Goal: Communication & Community: Answer question/provide support

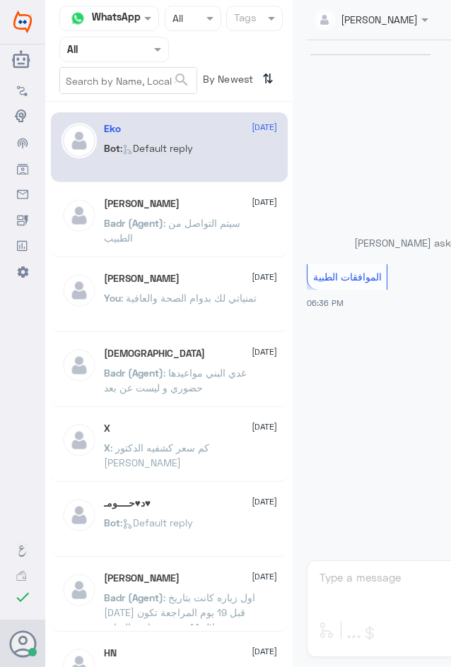
scroll to position [1350, 0]
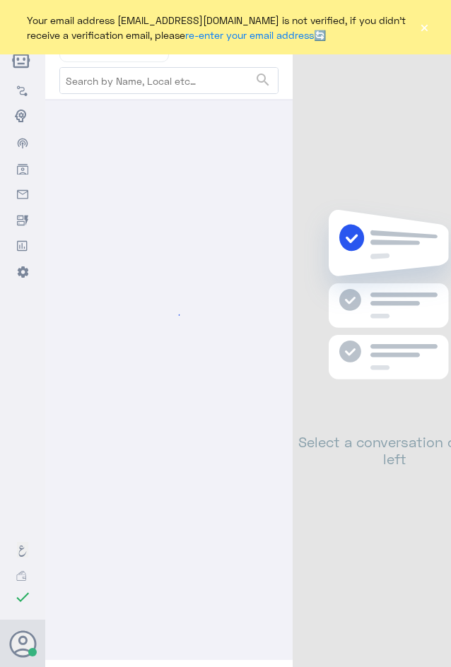
click at [423, 29] on button "×" at bounding box center [424, 28] width 11 height 14
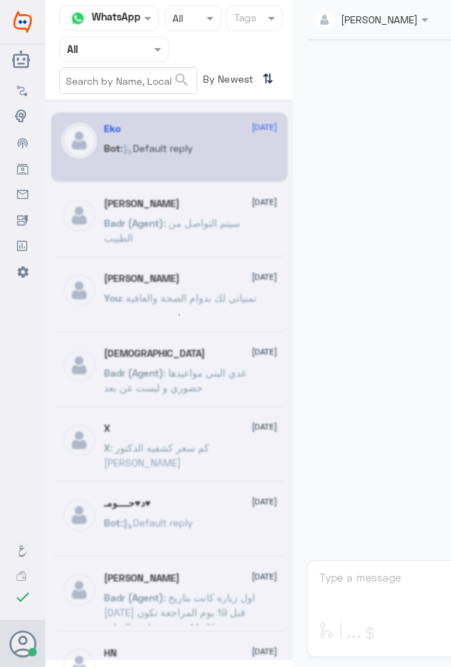
scroll to position [1401, 0]
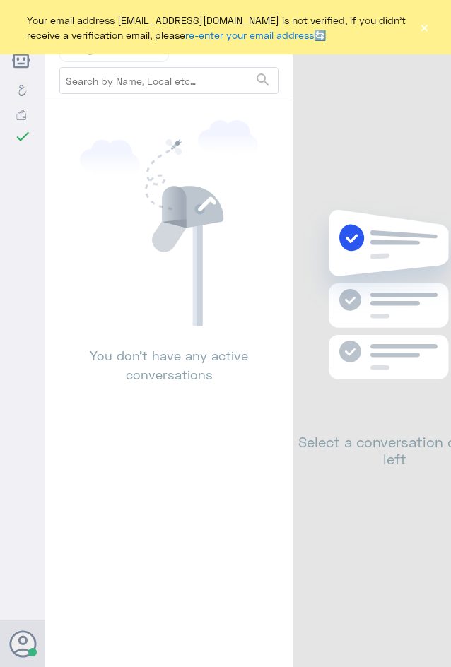
click at [427, 30] on button "×" at bounding box center [424, 28] width 11 height 14
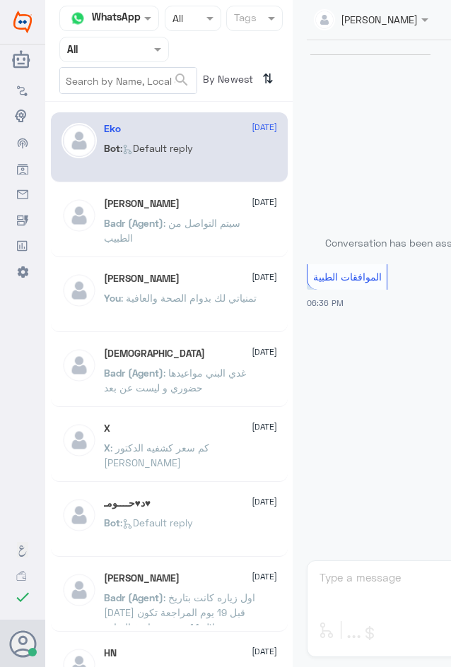
scroll to position [1401, 0]
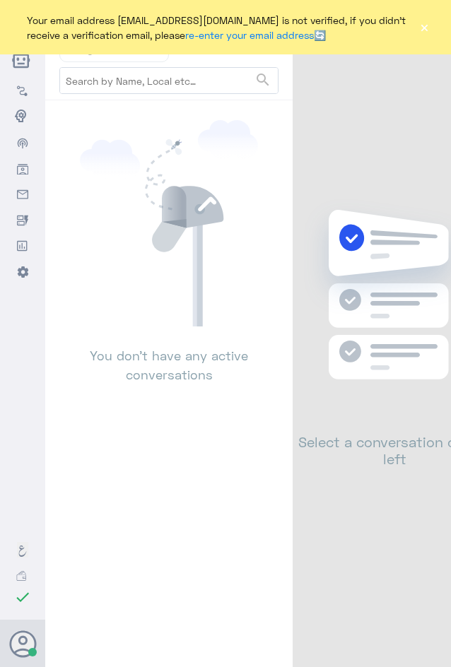
click at [424, 26] on button "×" at bounding box center [424, 28] width 11 height 14
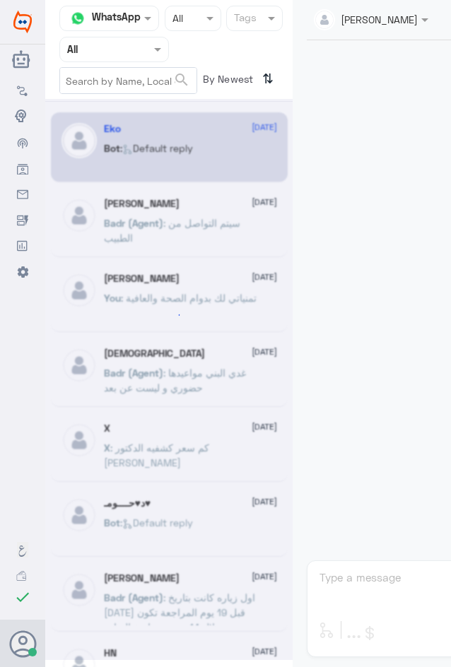
scroll to position [1401, 0]
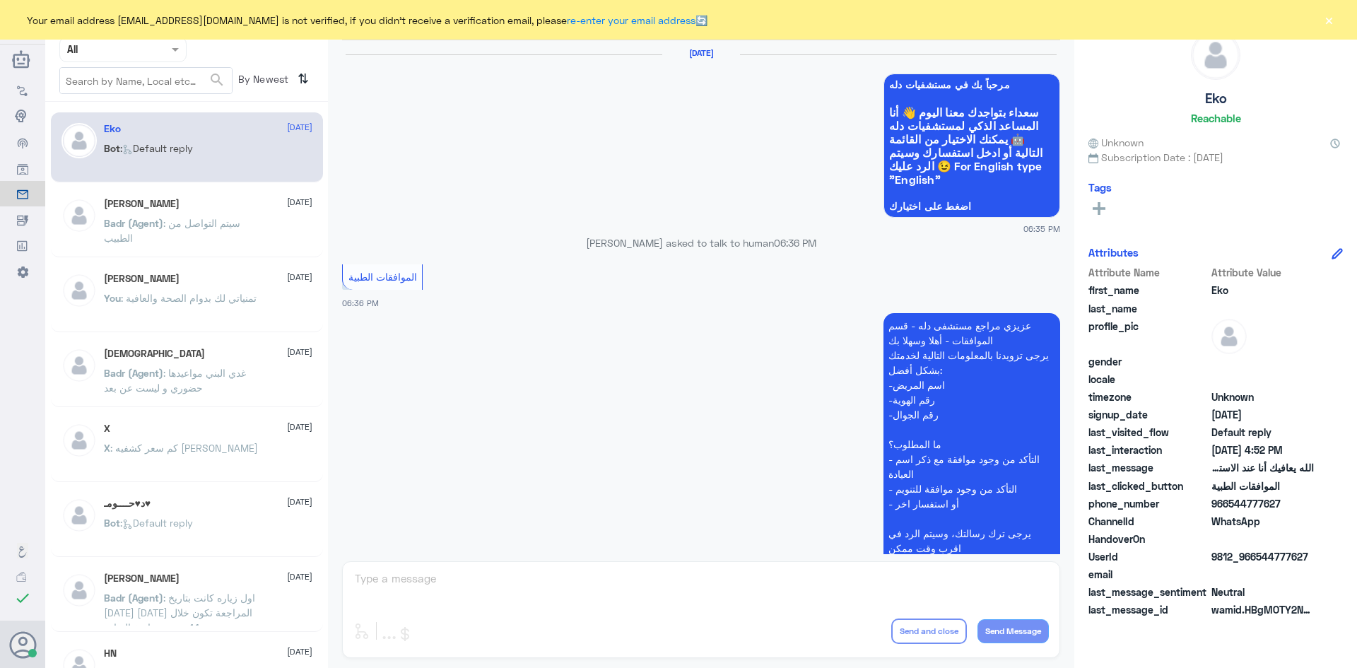
scroll to position [1350, 0]
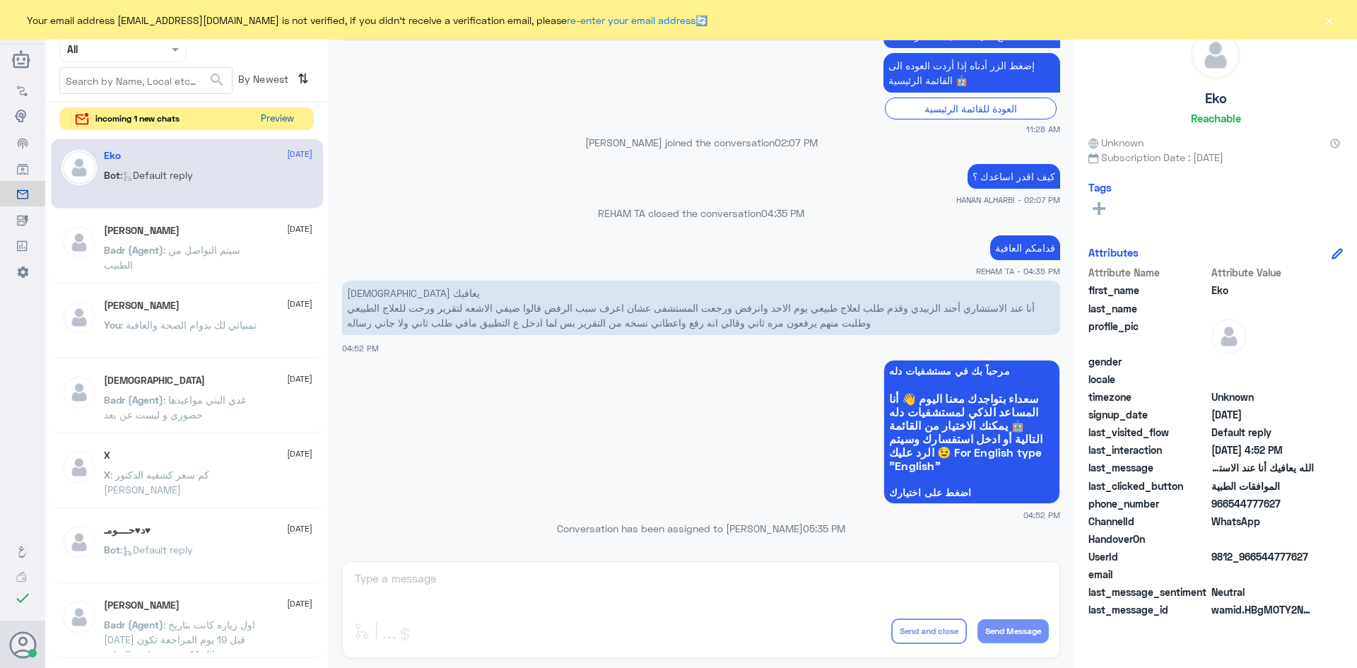
click at [289, 119] on button "Preview" at bounding box center [277, 119] width 44 height 22
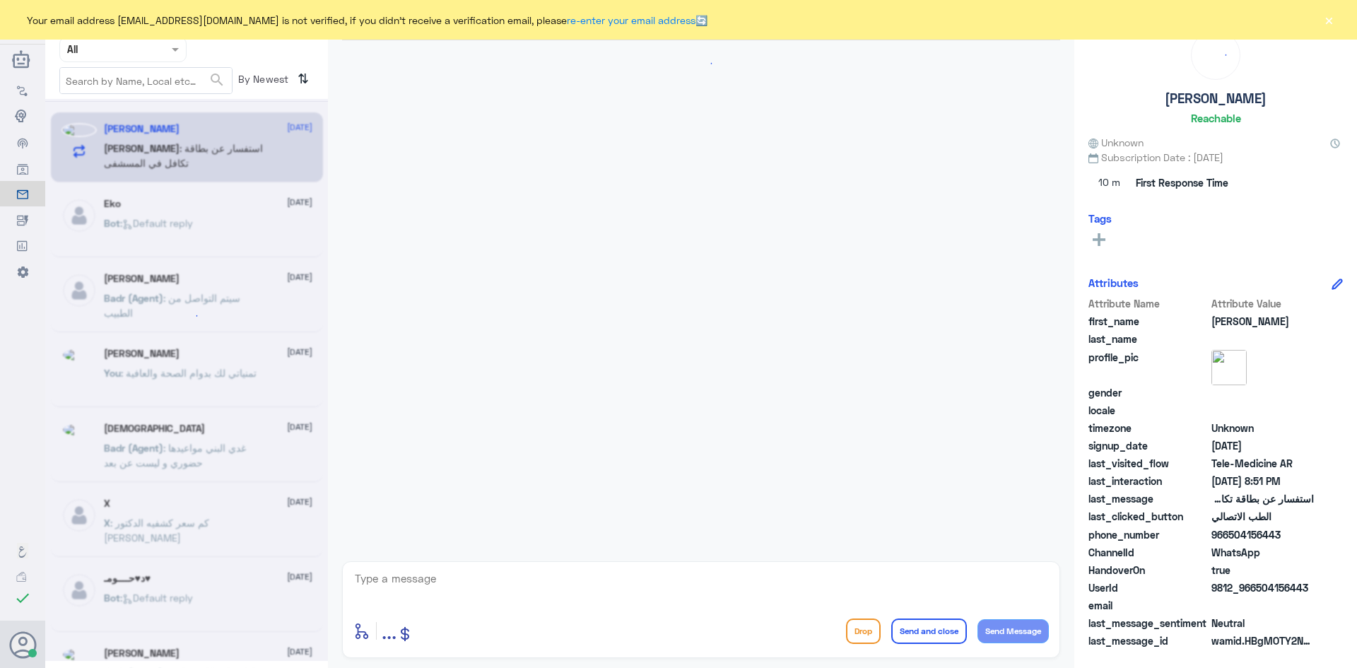
scroll to position [558, 0]
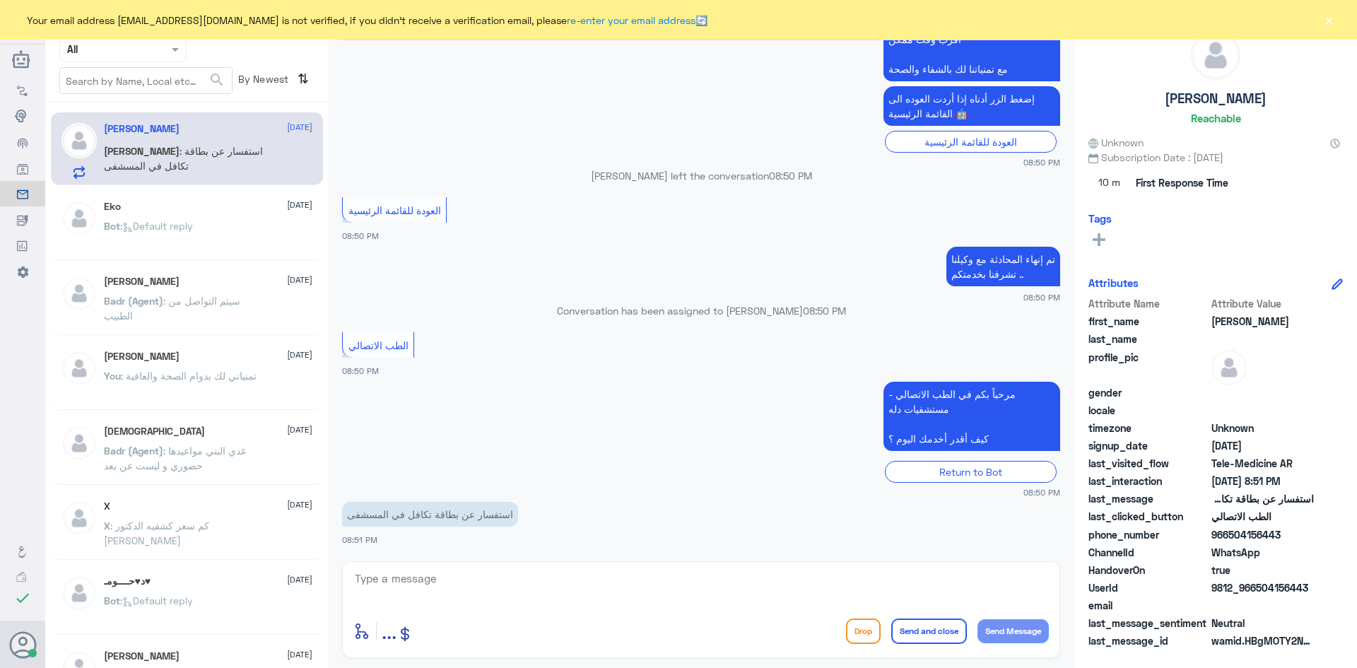
click at [468, 570] on textarea at bounding box center [702, 586] width 696 height 35
paste textarea "مرحبا معك عبدالكريم من الطب الاتصالي"
type textarea "مرحبا معك عبدالكريم من الطب الاتصالي"
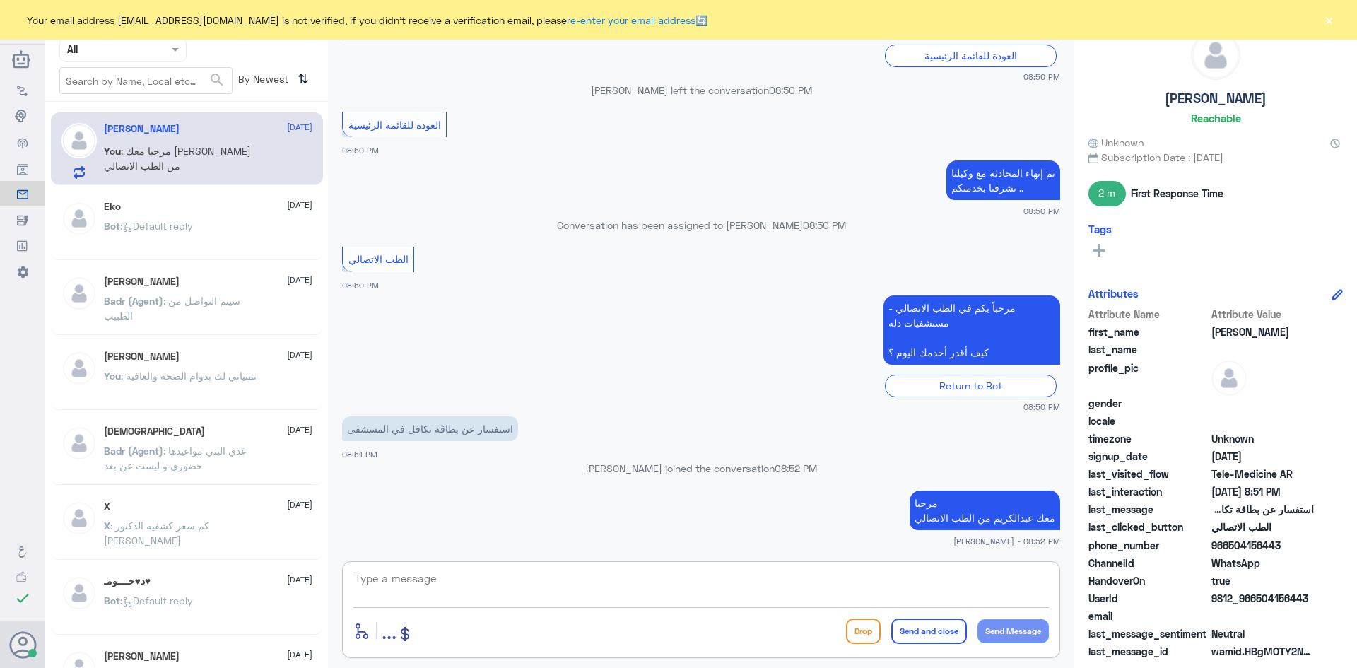
click at [608, 584] on textarea at bounding box center [702, 586] width 696 height 35
type textarea "ه"
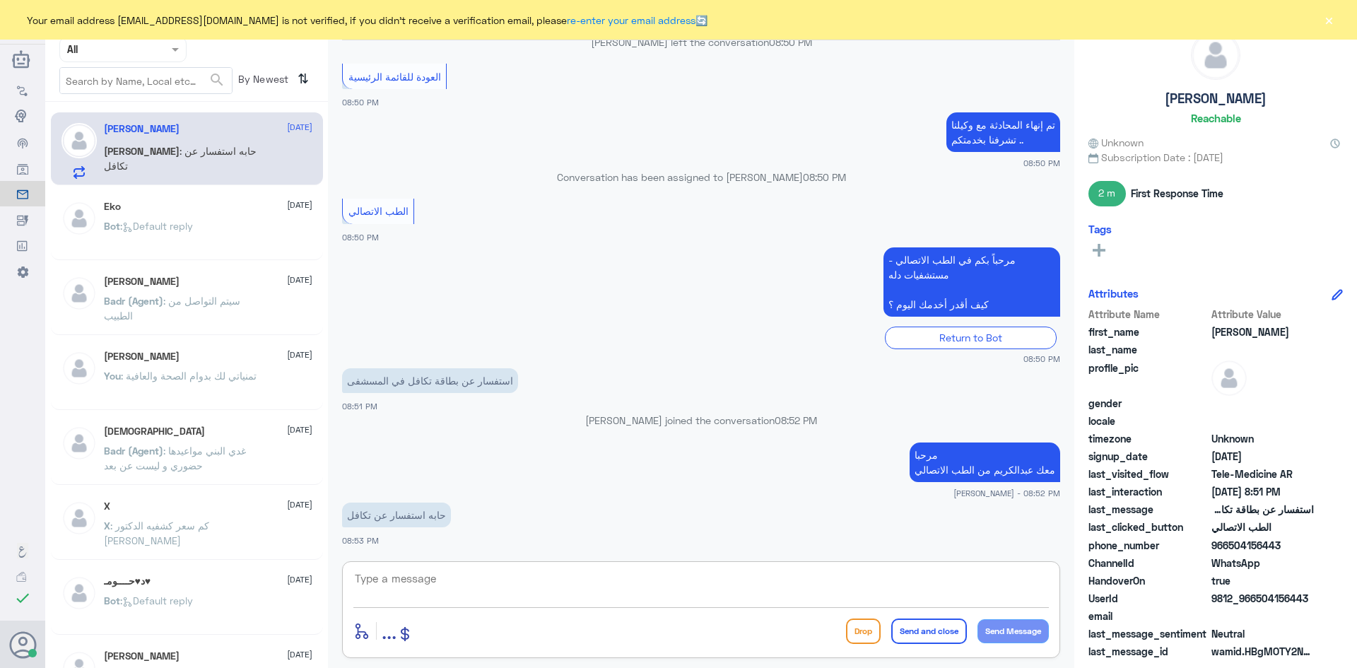
type textarea "ت"
type textarea "ه"
type textarea "ب"
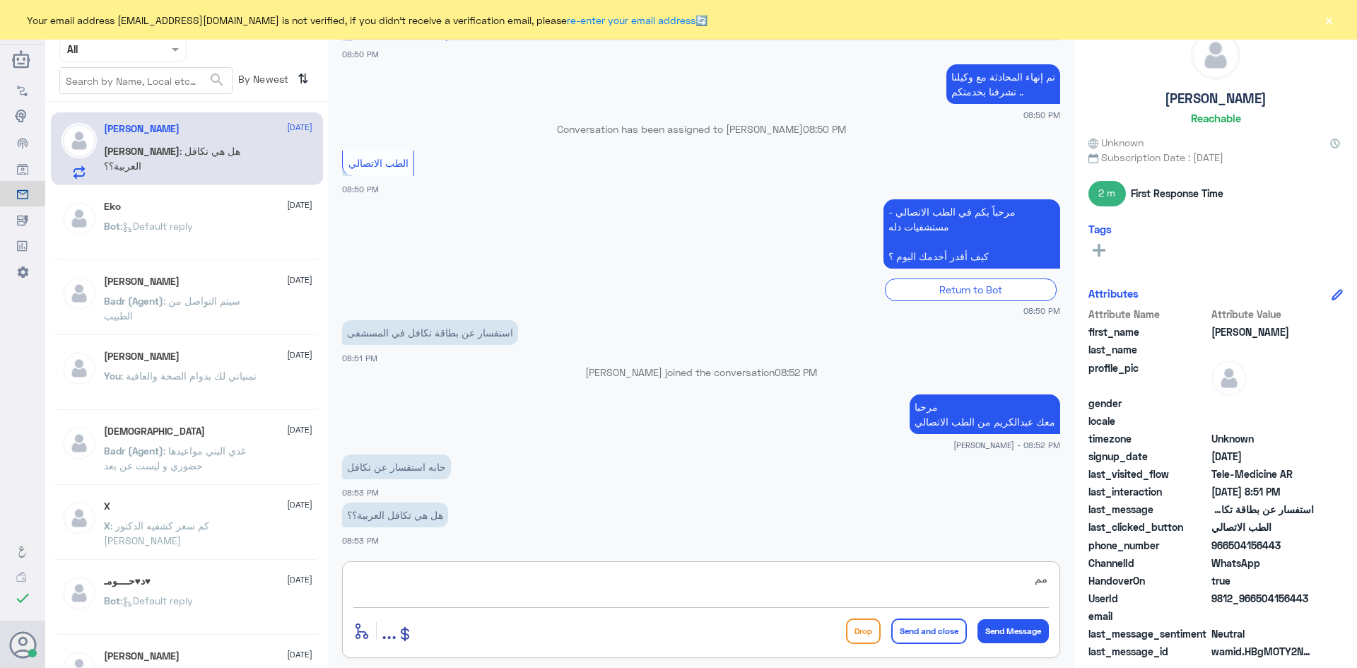
type textarea "م"
type textarea "ا"
type textarea "تكافل الراجحي"
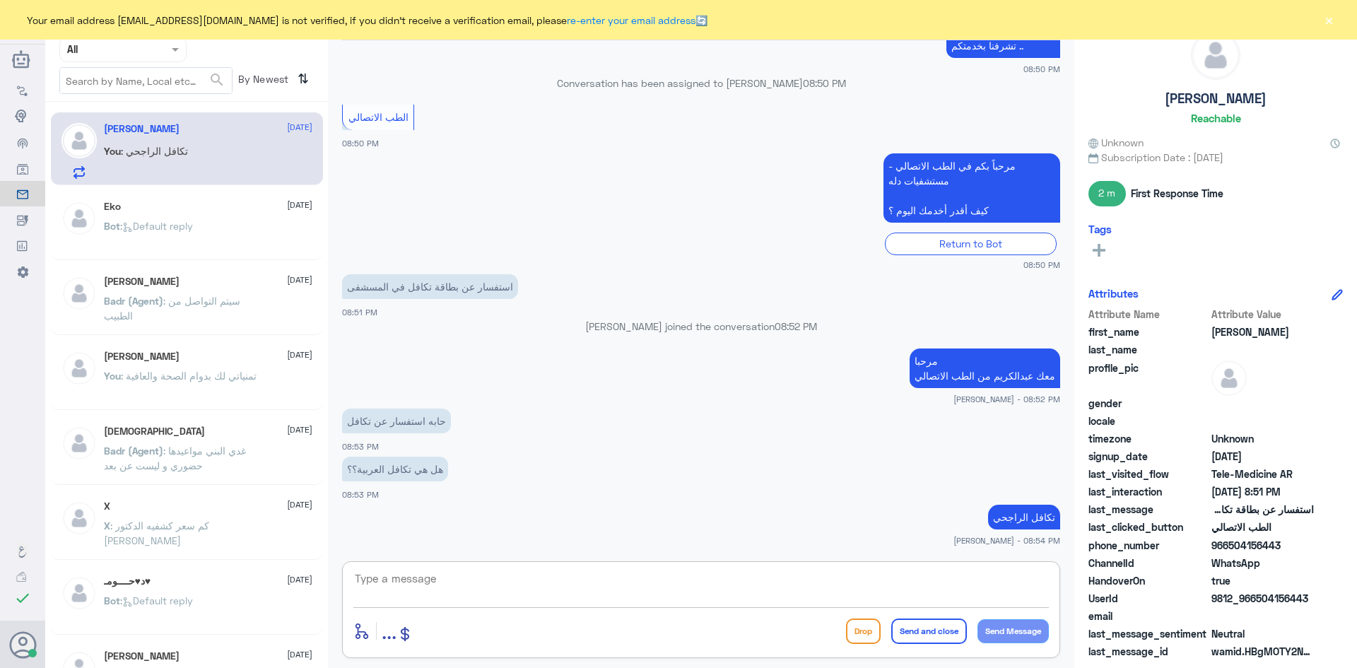
scroll to position [808, 0]
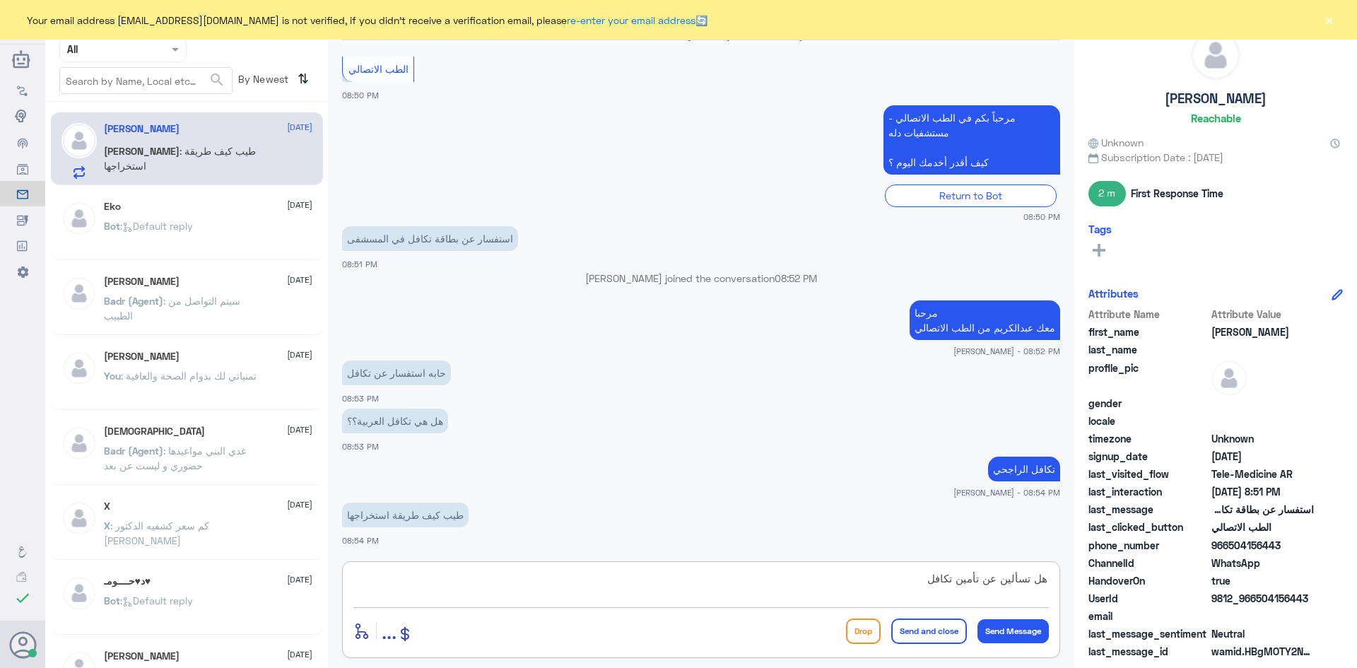
type textarea "هل تسألين عن تأمين تكافل ؟"
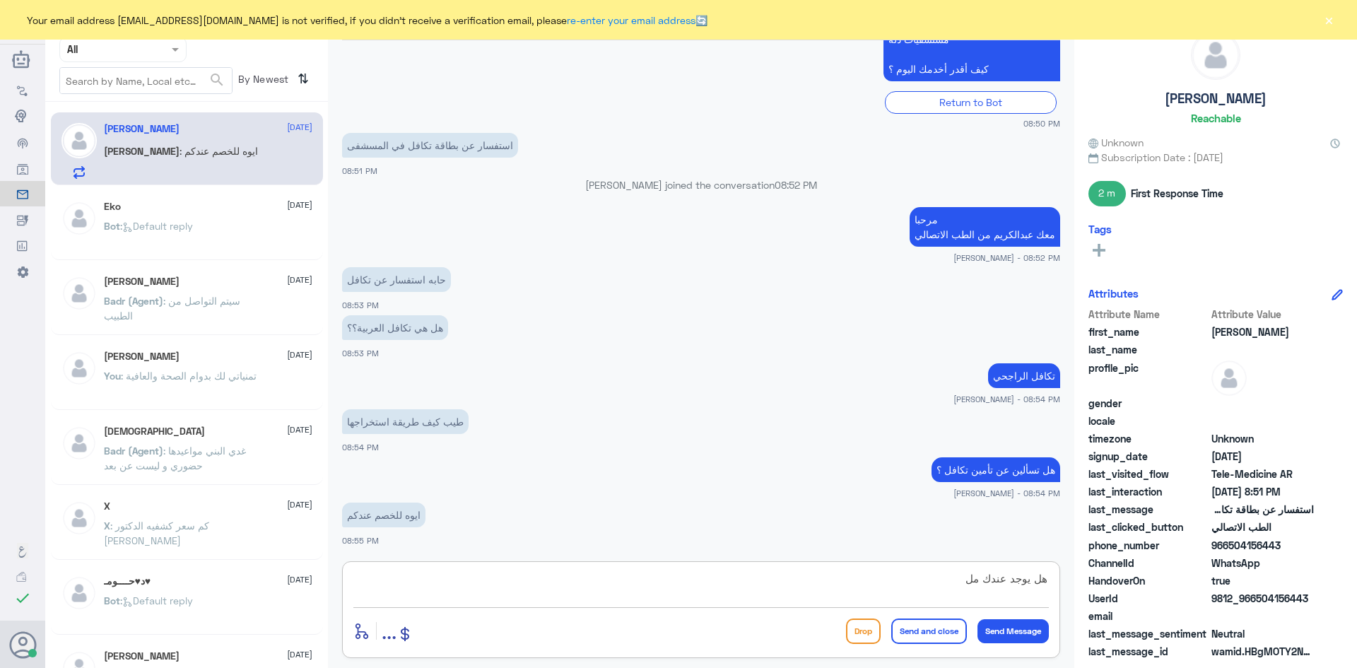
scroll to position [950, 0]
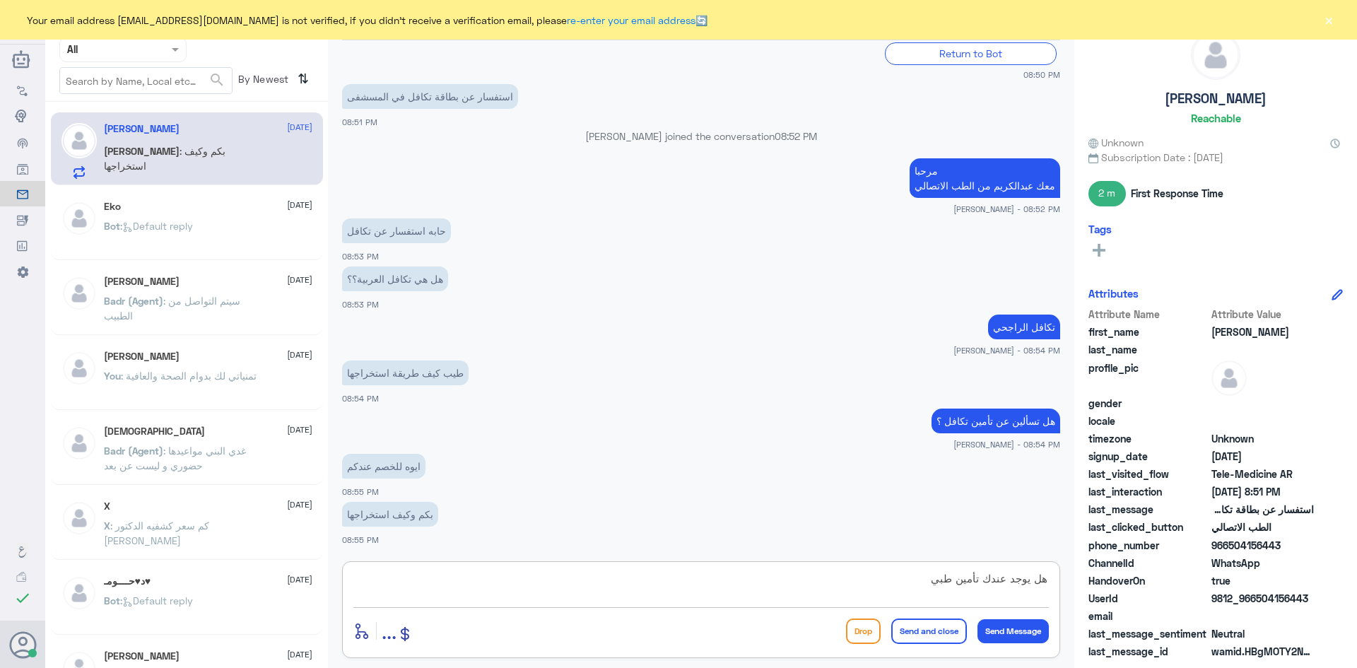
type textarea "هل يوجد عندك تأمين طبي ؟"
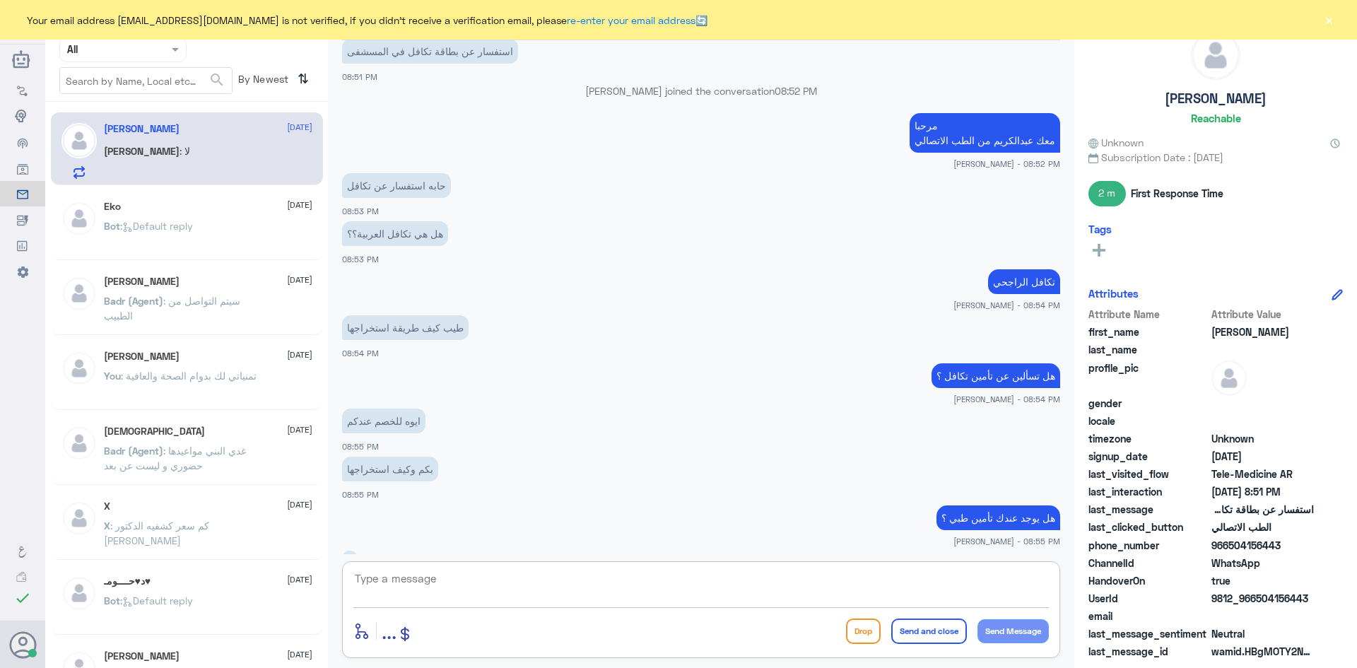
scroll to position [1044, 0]
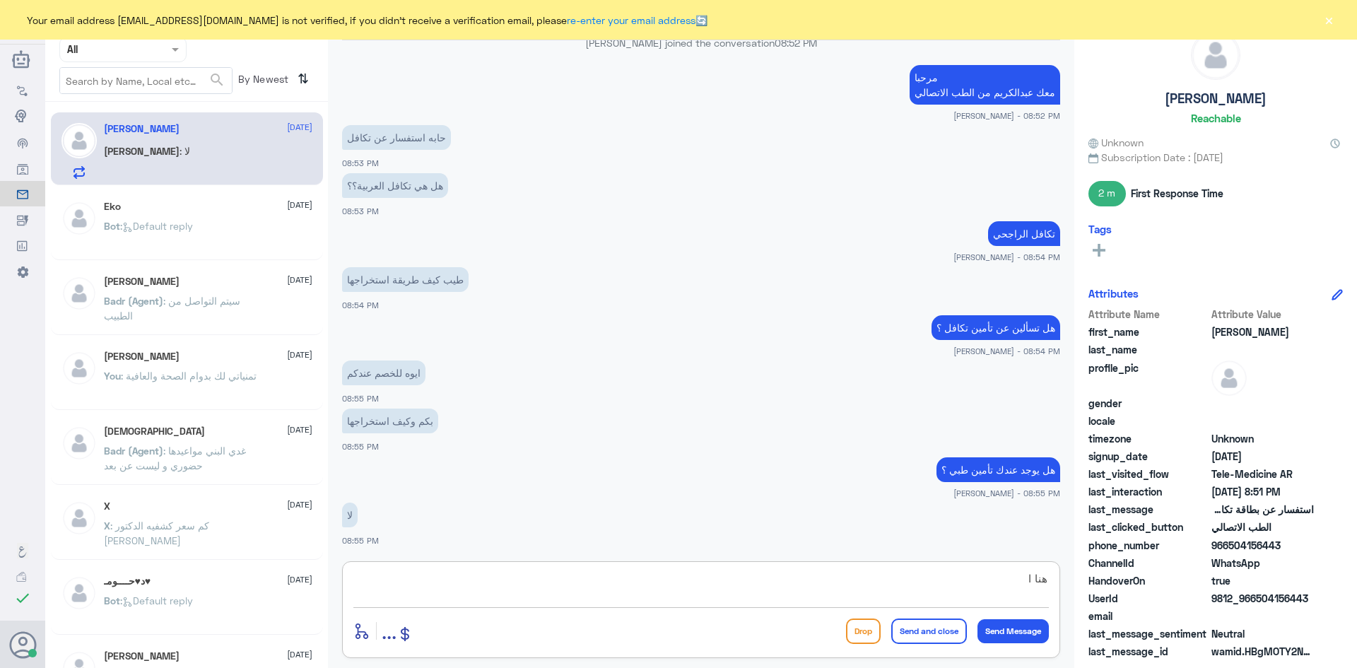
type textarea "هنا ال"
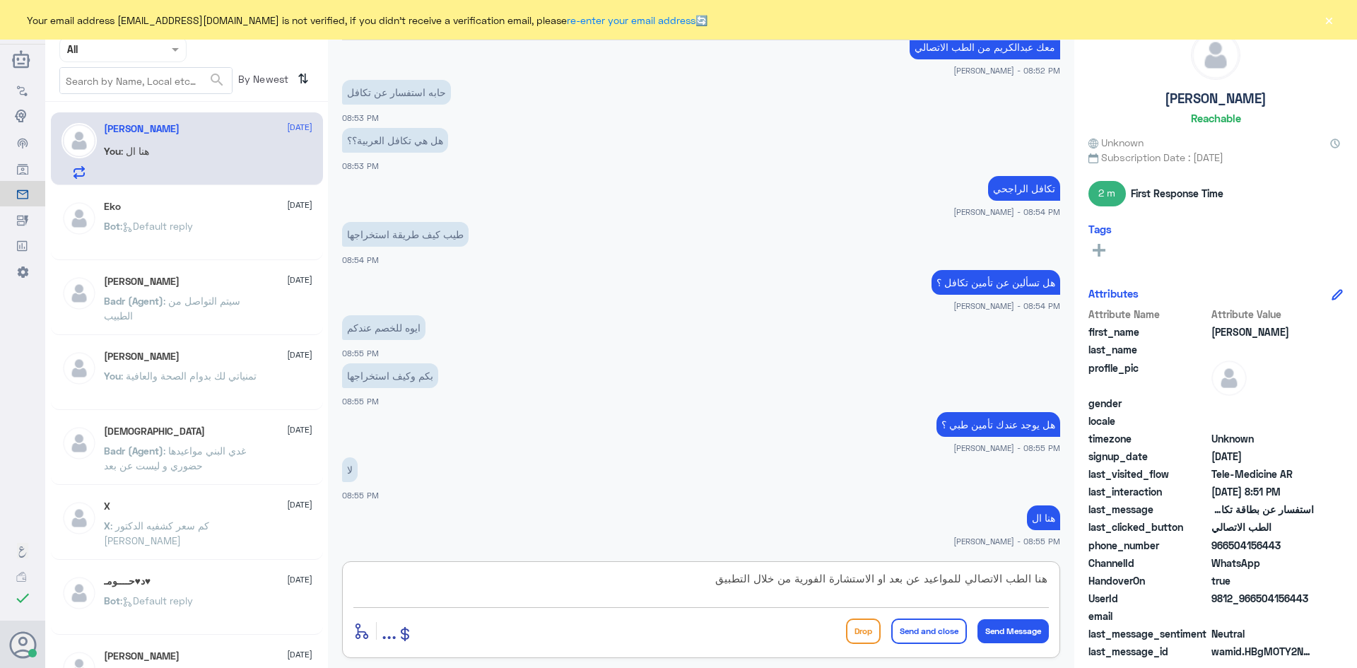
type textarea "هنا الطب الاتصالي للمواعيد عن بعد او الاستشارة الفورية من خلال التطبيق"
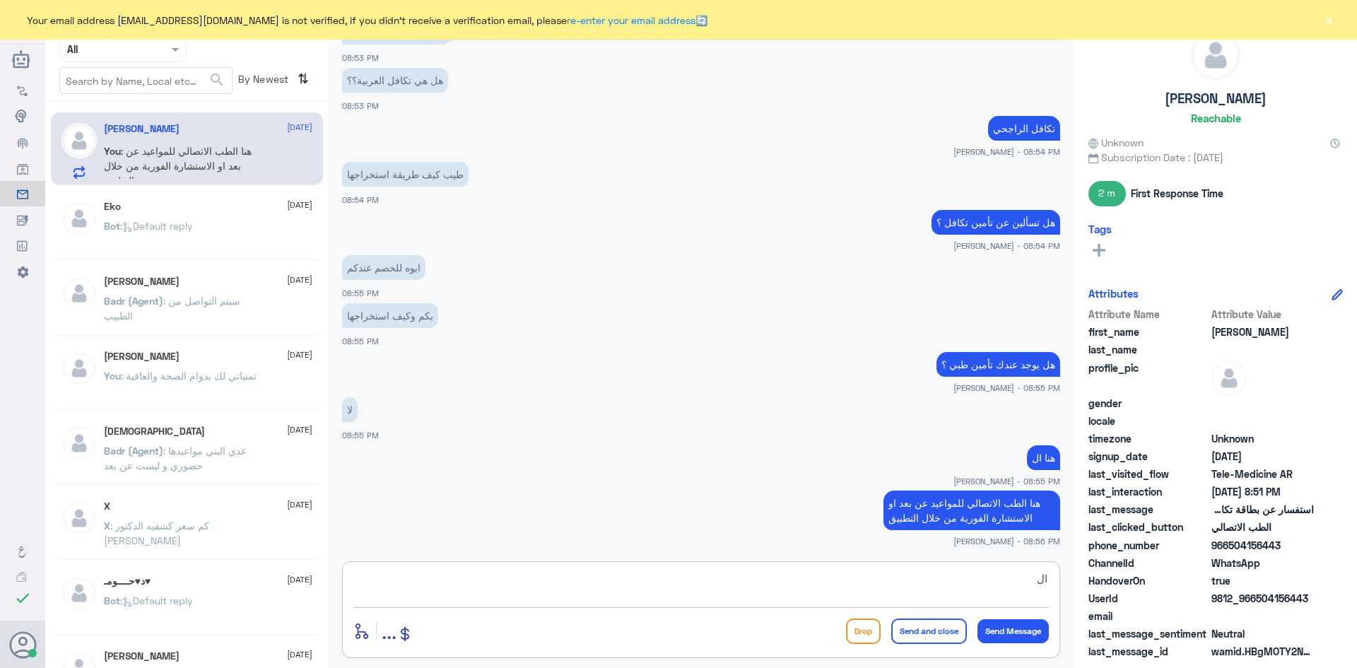
type textarea "ا"
drag, startPoint x: 1283, startPoint y: 542, endPoint x: 1229, endPoint y: 546, distance: 53.1
click at [1229, 546] on span "966504156443" at bounding box center [1263, 545] width 103 height 15
copy span "504156443"
click at [930, 580] on textarea at bounding box center [702, 586] width 696 height 35
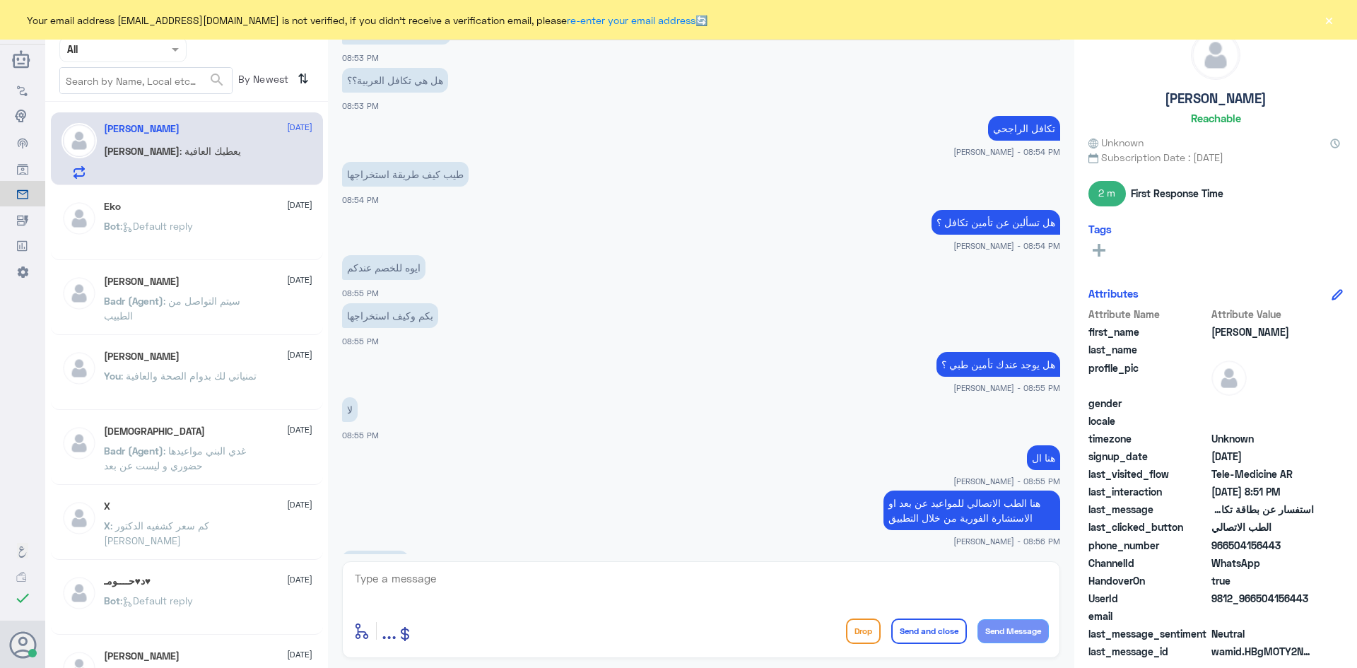
scroll to position [1198, 0]
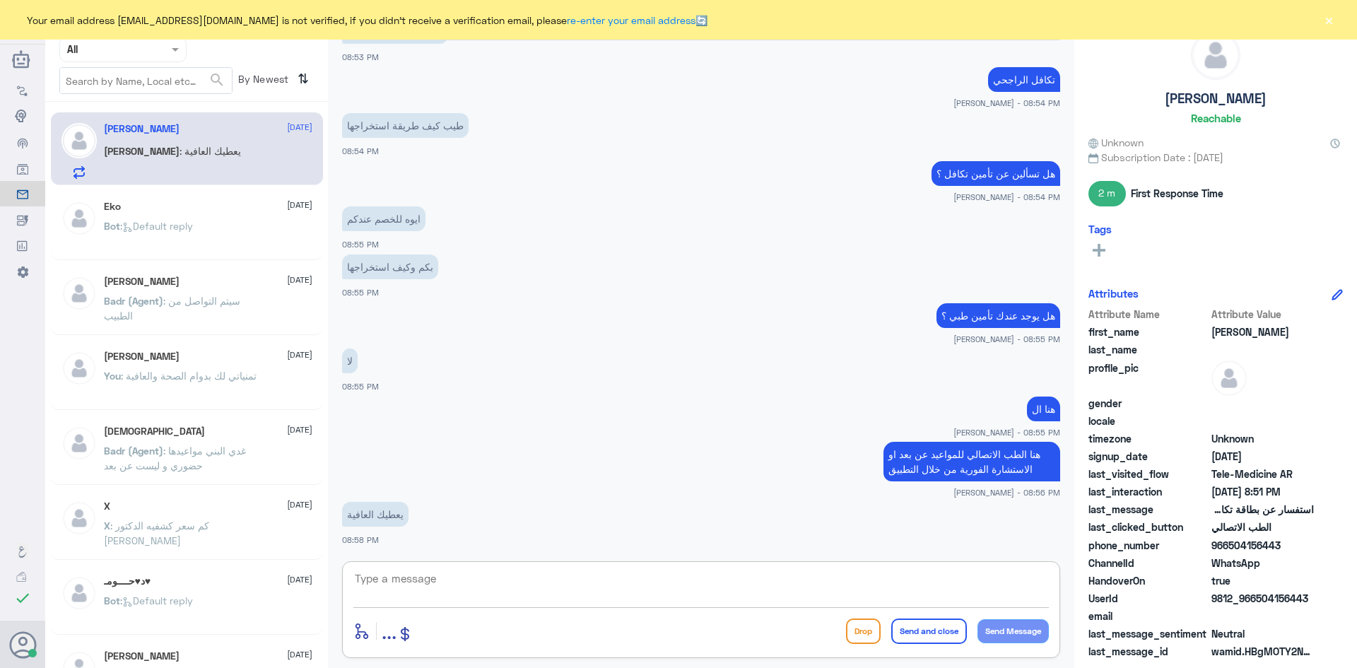
click at [662, 586] on textarea at bounding box center [702, 586] width 696 height 35
type textarea "الله يعافيك ونتمنى لك دوام الصحة والعافية"
click at [925, 629] on button "Send and close" at bounding box center [930, 631] width 76 height 25
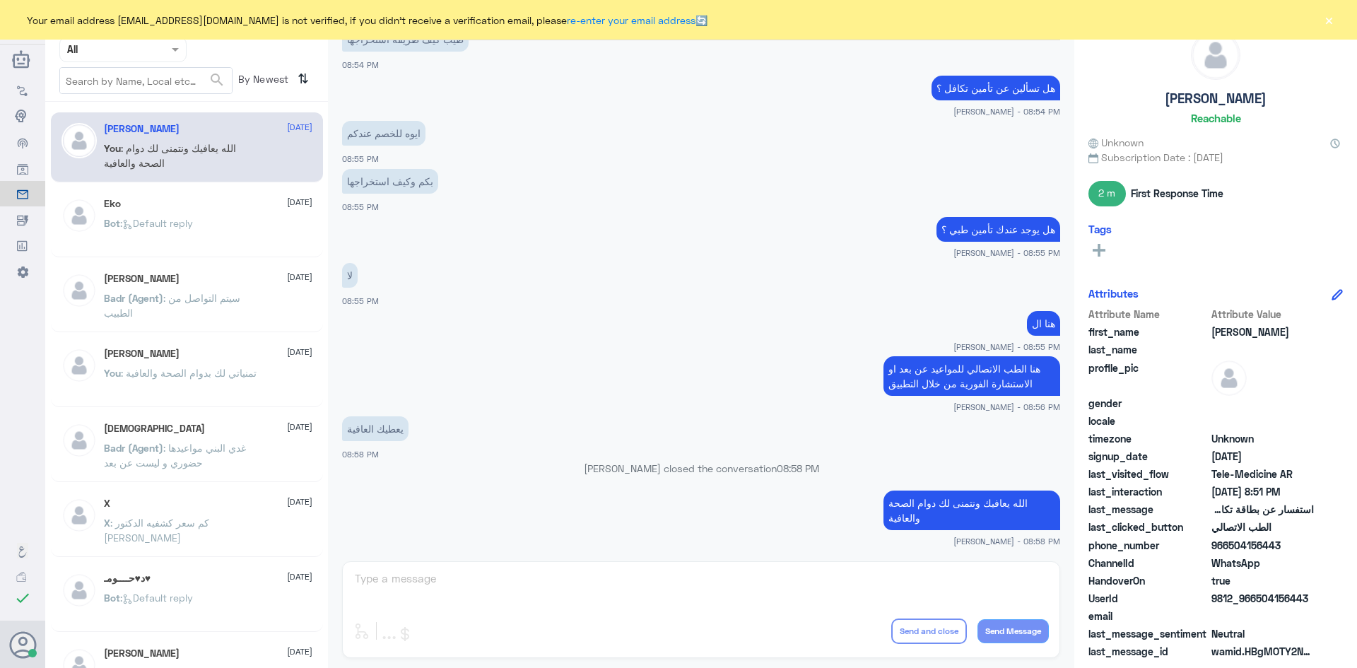
click at [1326, 21] on button "×" at bounding box center [1329, 20] width 14 height 14
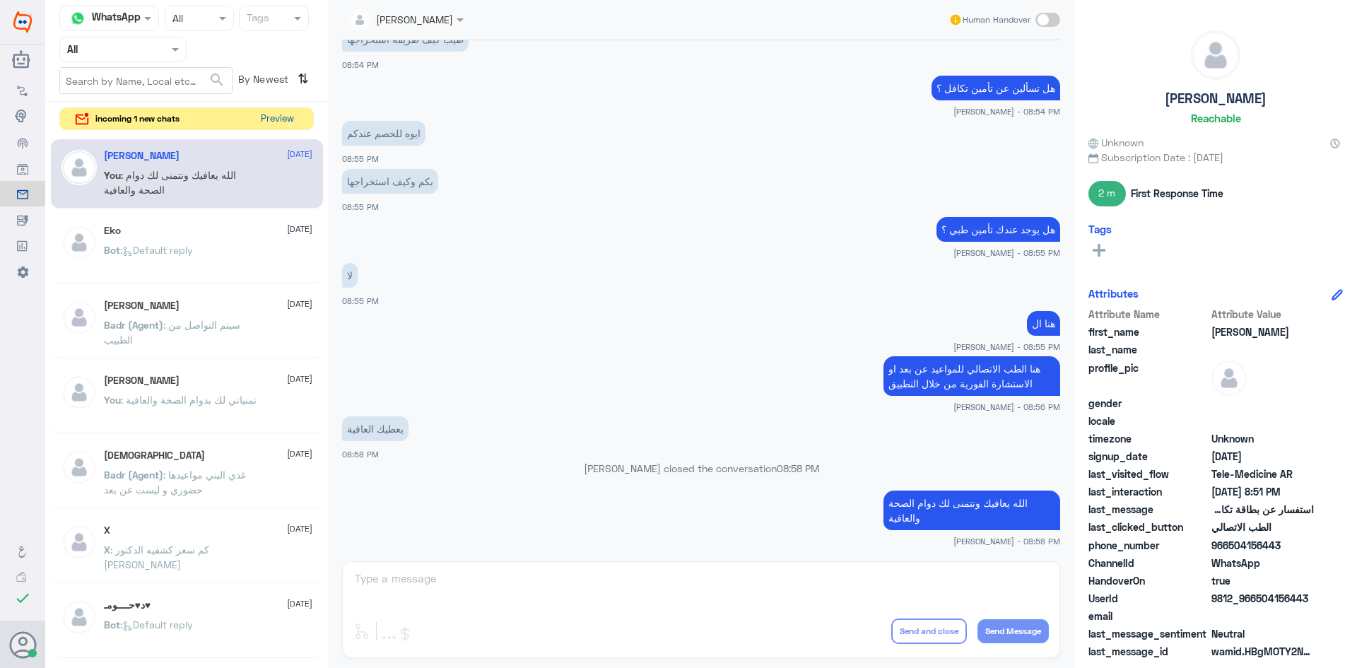
click at [280, 117] on button "Preview" at bounding box center [277, 119] width 44 height 22
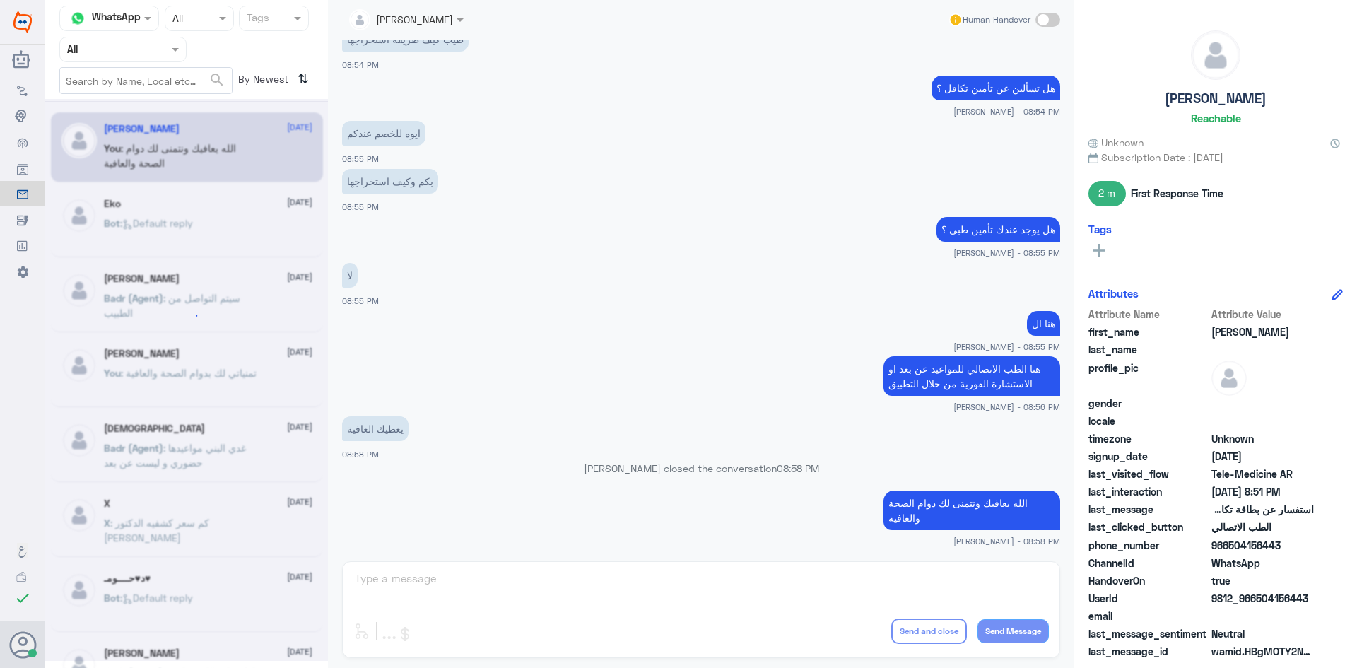
scroll to position [0, 0]
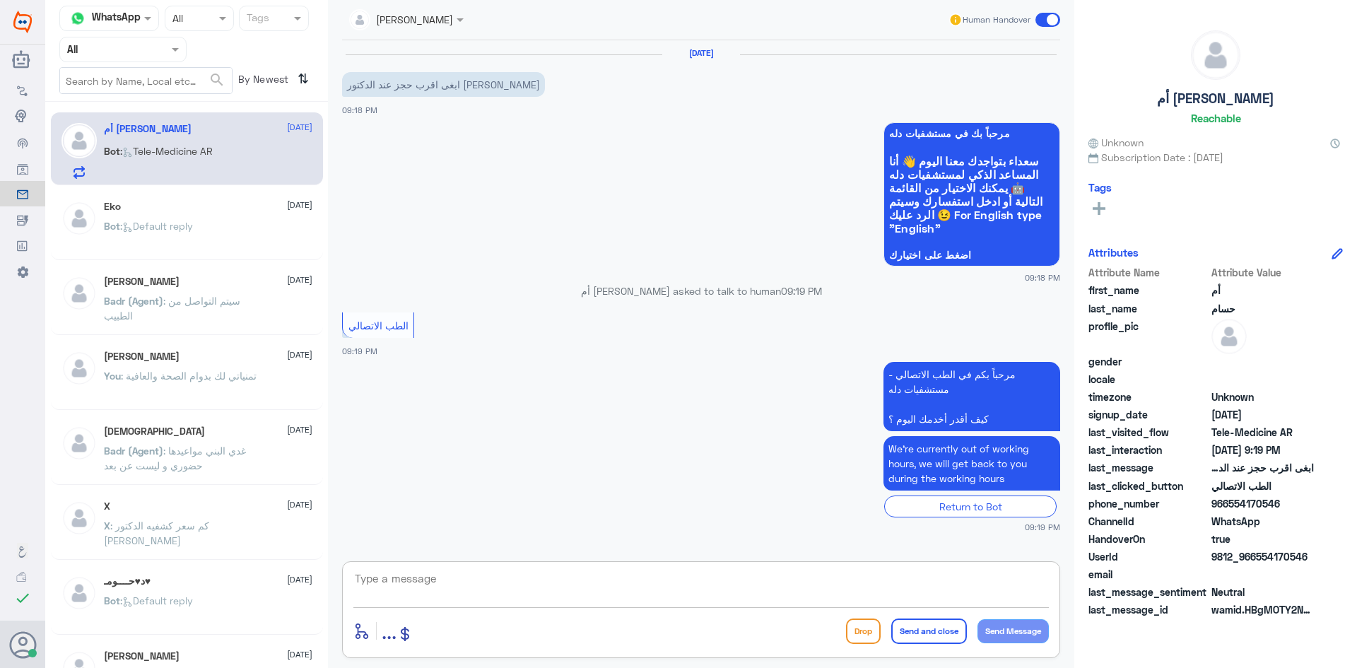
click at [542, 574] on textarea at bounding box center [702, 586] width 696 height 35
paste textarea "مرحبا معك عبدالكريم من الطب الاتصالي"
type textarea "مرحبا معك عبدالكريم من الطب الاتصالي"
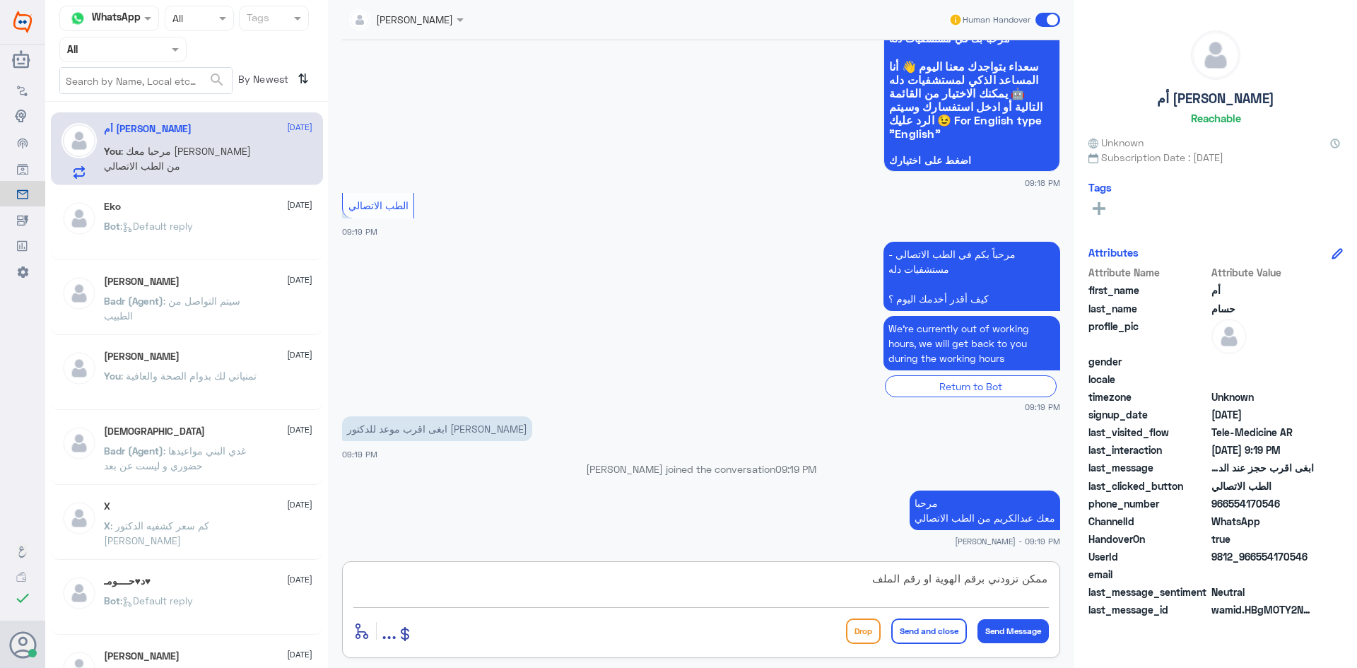
type textarea "ممكن تزودني برقم الهوية او رقم الملف ؟"
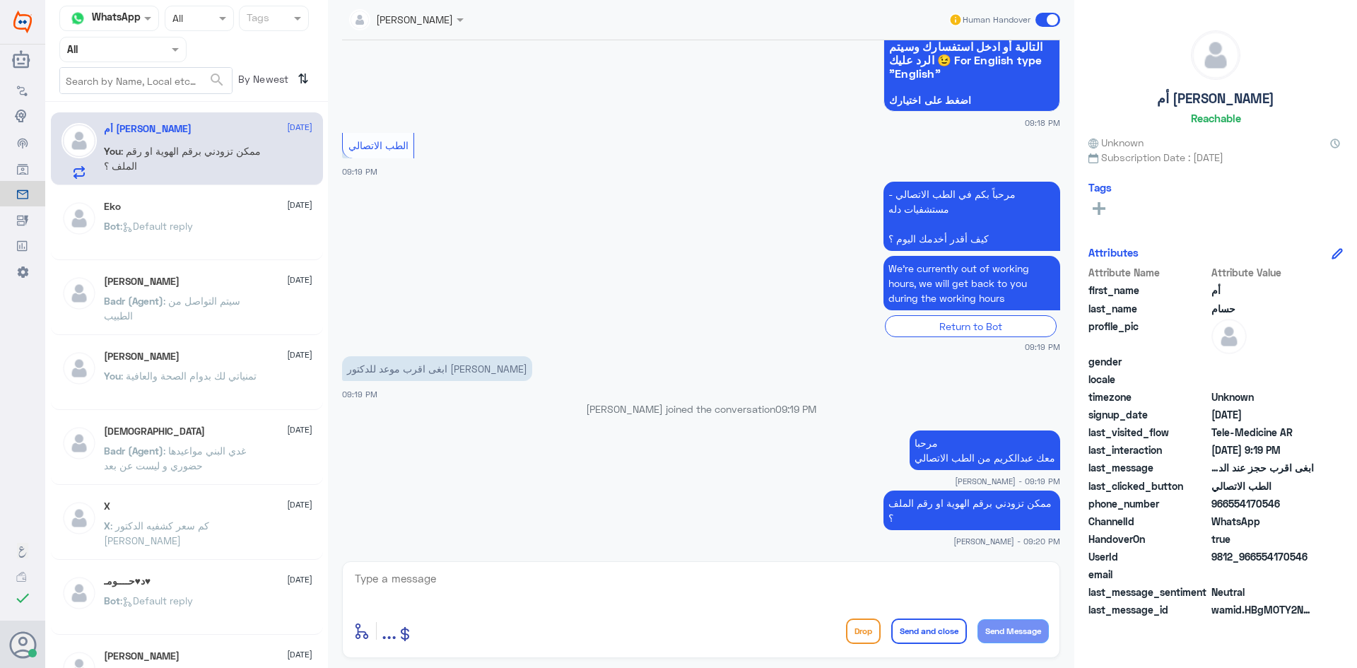
drag, startPoint x: 1309, startPoint y: 559, endPoint x: 1256, endPoint y: 559, distance: 53.0
click at [1256, 559] on span "9812_966554170546" at bounding box center [1263, 556] width 103 height 15
copy span "554170546"
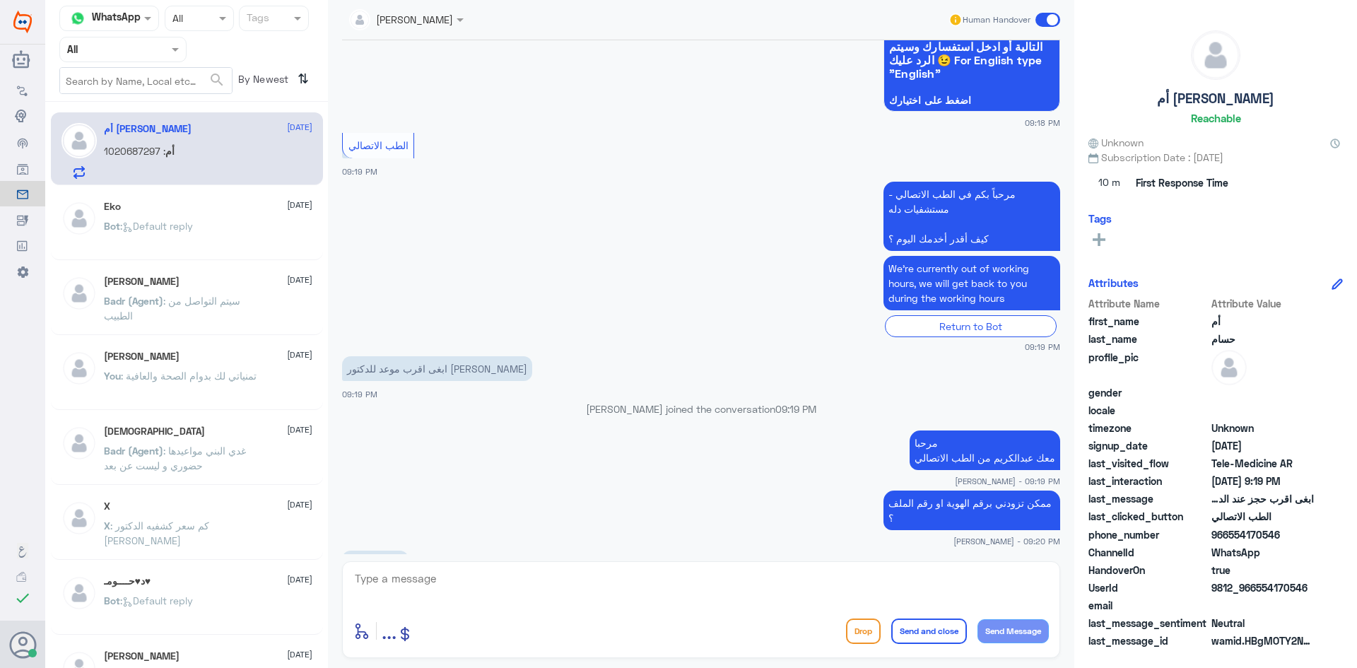
scroll to position [155, 0]
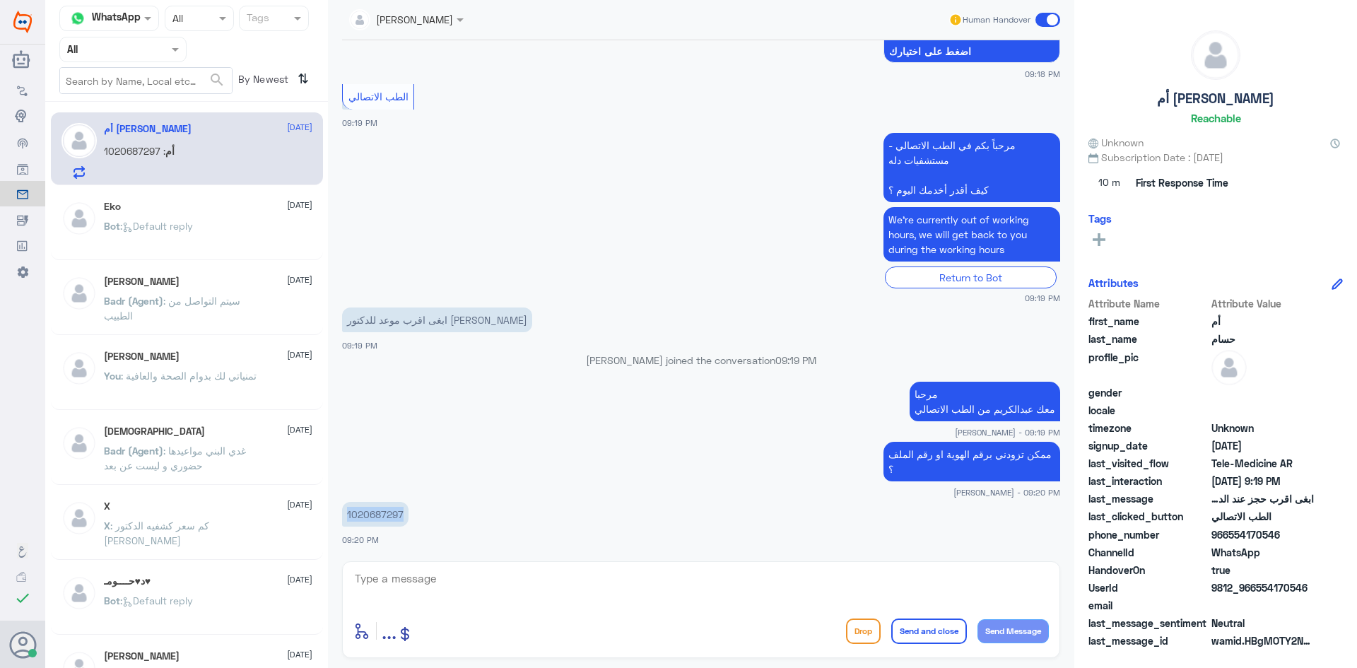
drag, startPoint x: 402, startPoint y: 511, endPoint x: 344, endPoint y: 509, distance: 58.7
click at [344, 509] on p "1020687297" at bounding box center [375, 514] width 66 height 25
copy p "1020687297"
click at [795, 587] on textarea at bounding box center [702, 586] width 696 height 35
type textarea "اي قسم ؟"
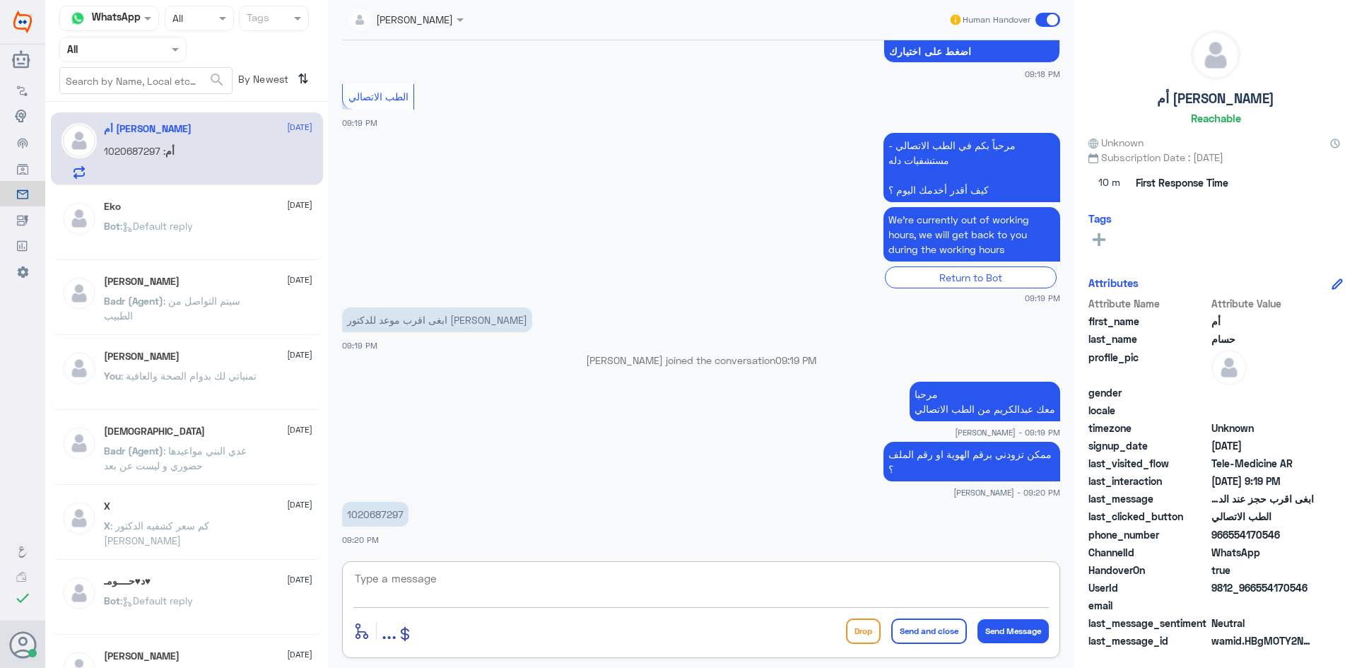
scroll to position [200, 0]
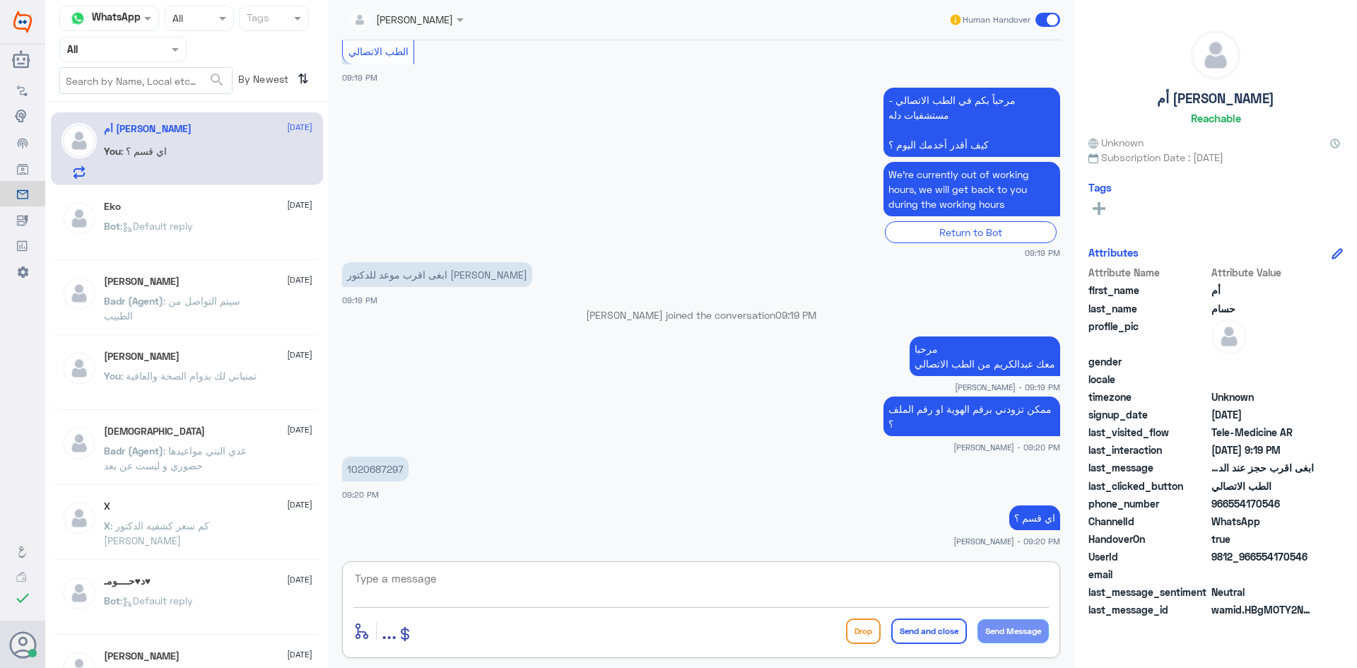
click at [829, 590] on textarea at bounding box center [702, 586] width 696 height 35
type textarea "ف"
type textarea "دله النخيل ؟"
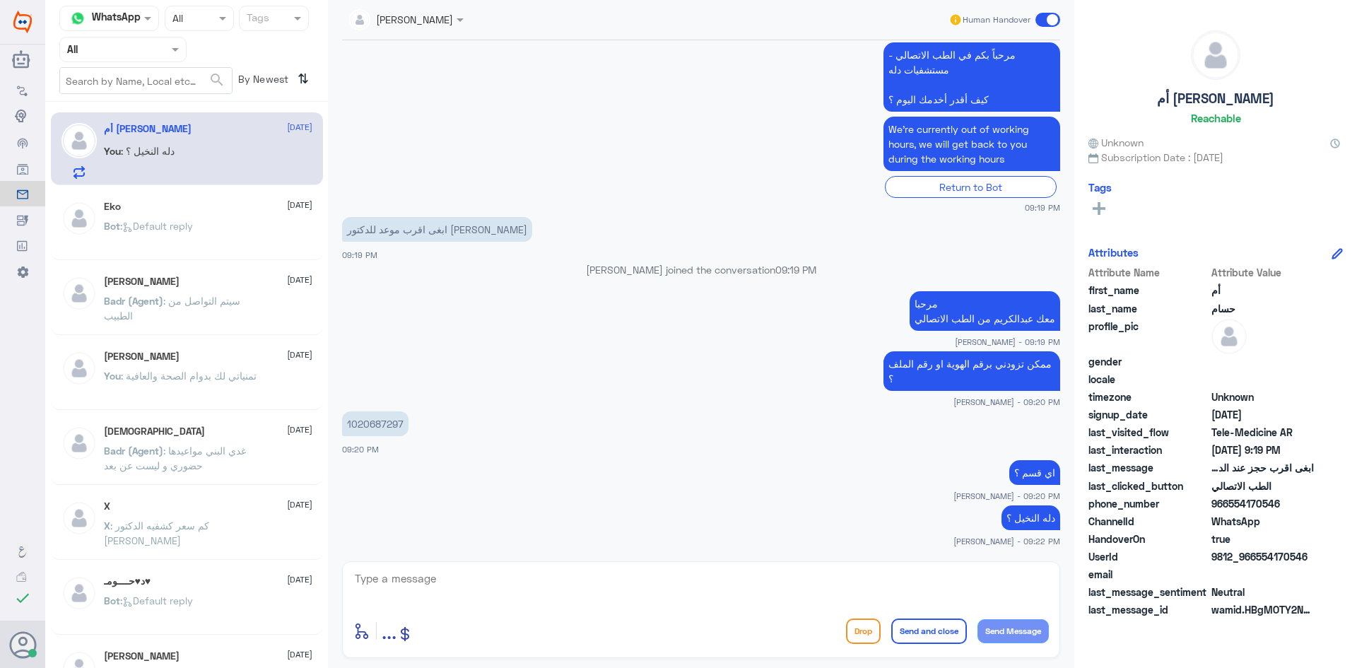
click at [1041, 19] on span at bounding box center [1048, 20] width 25 height 14
click at [0, 0] on input "checkbox" at bounding box center [0, 0] width 0 height 0
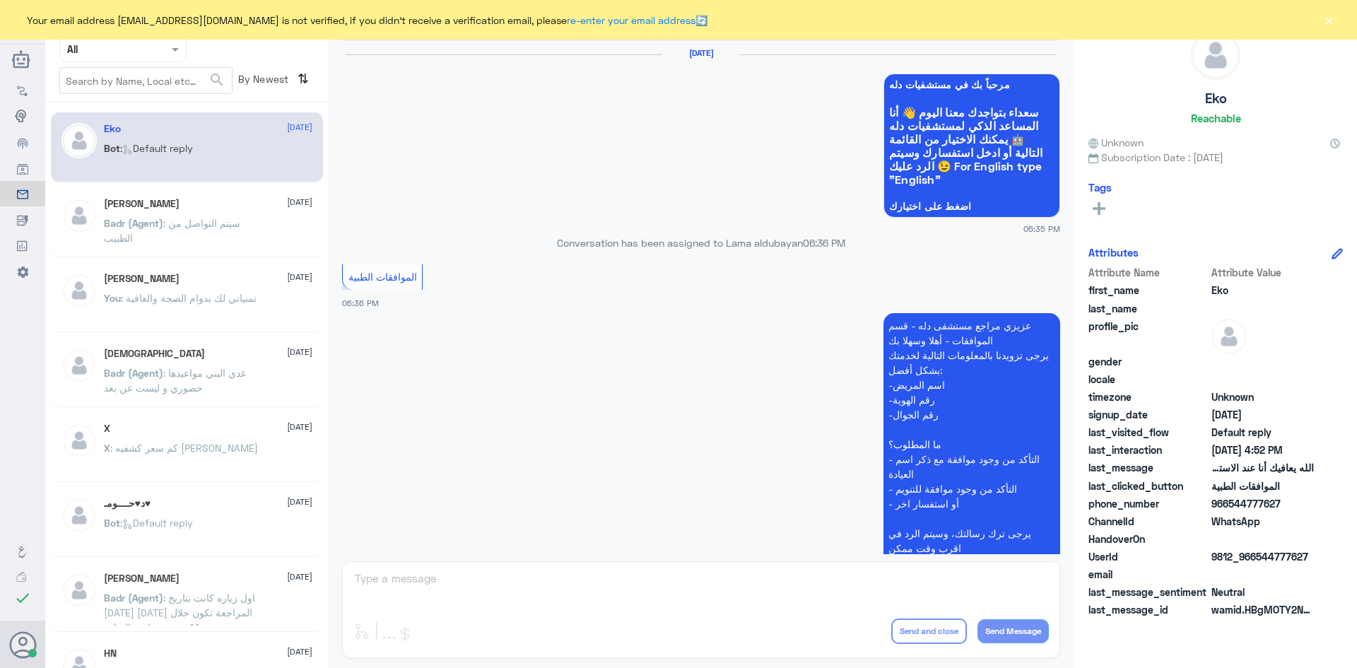
scroll to position [1350, 0]
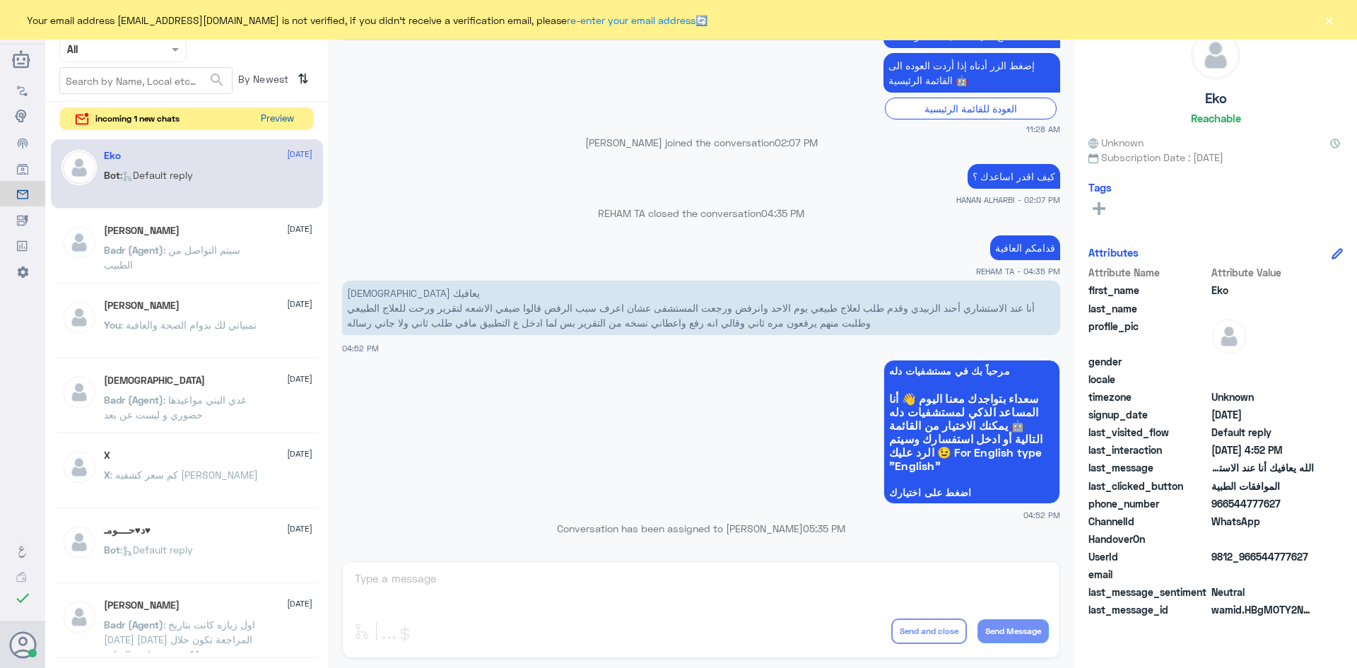
click at [263, 121] on button "Preview" at bounding box center [277, 119] width 44 height 22
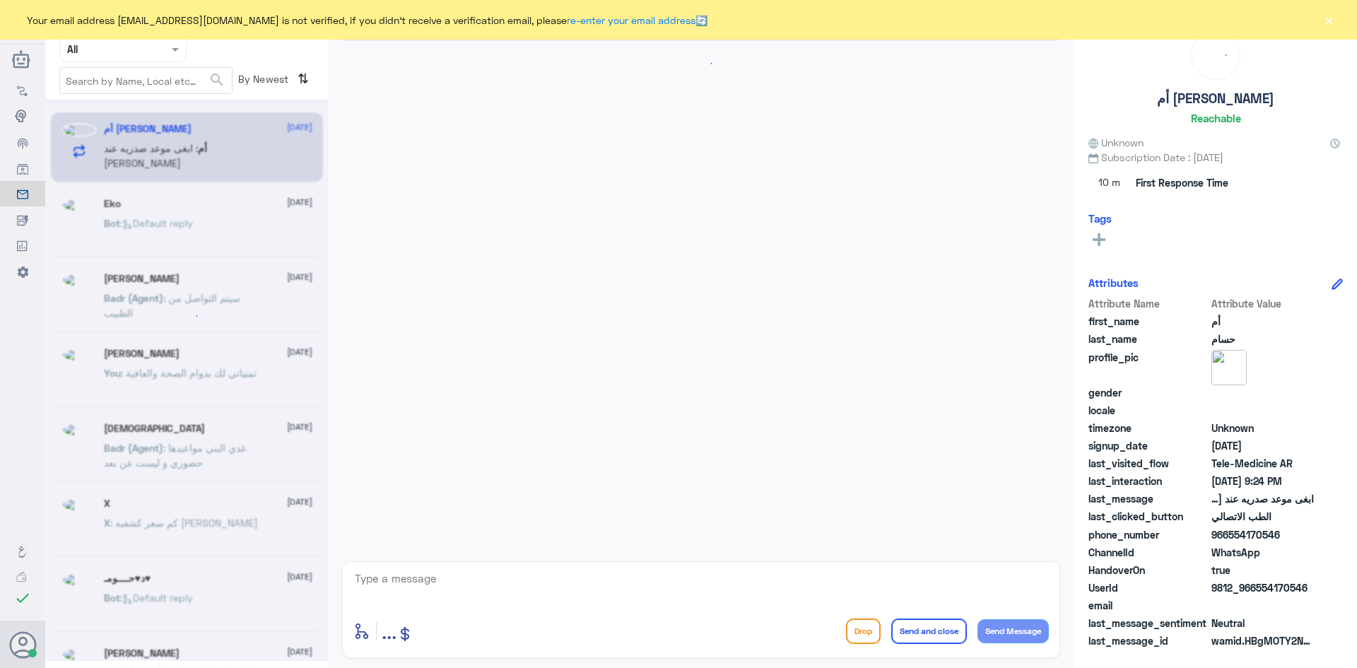
scroll to position [810, 0]
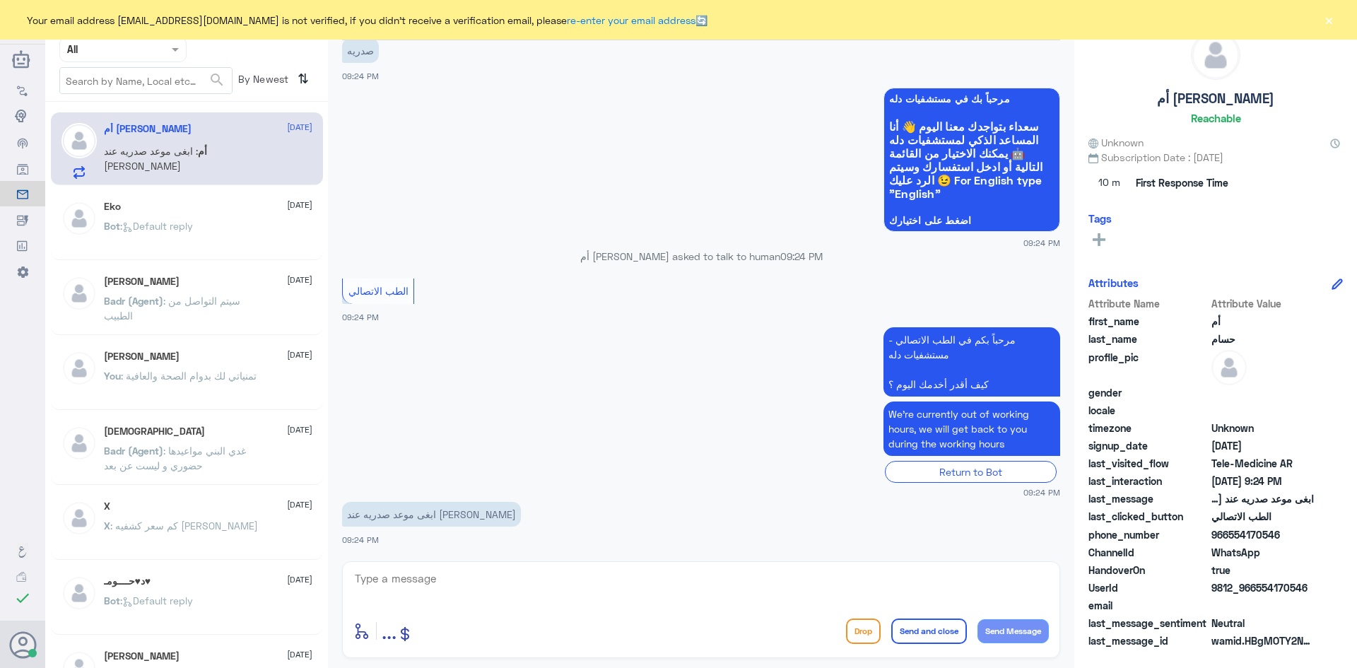
click at [547, 577] on textarea at bounding box center [702, 586] width 696 height 35
type textarea "لحظات من فضلك"
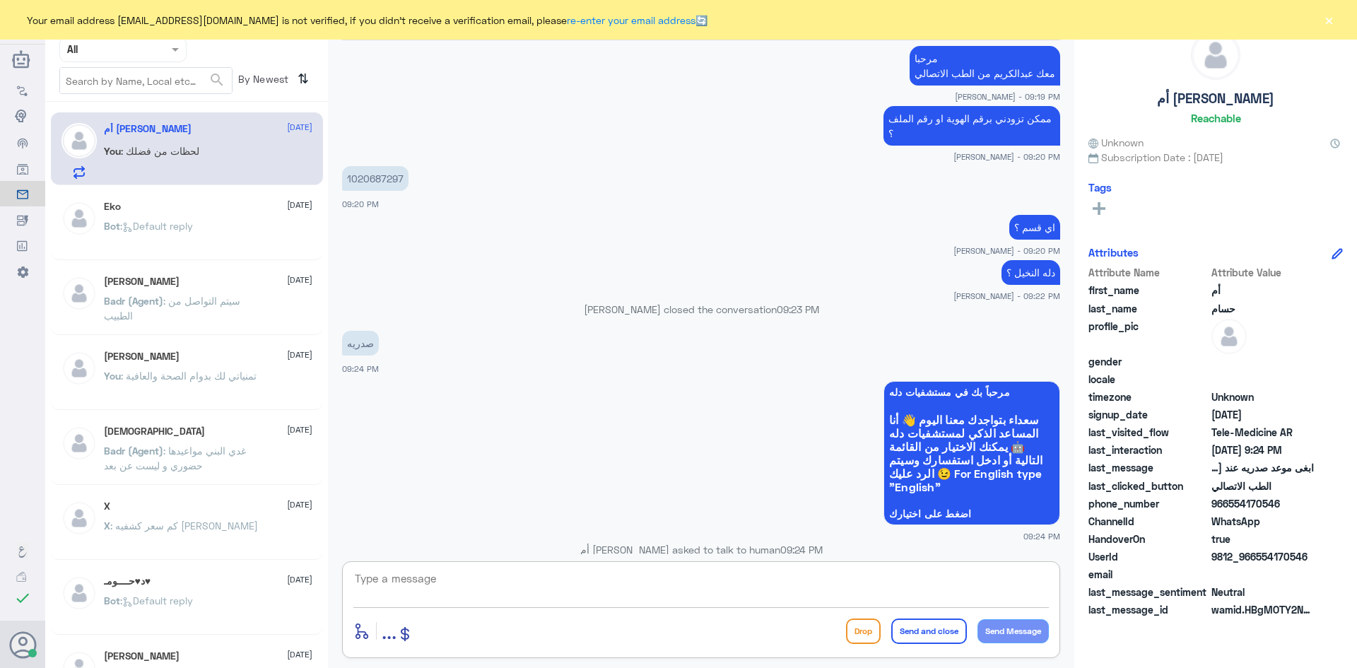
scroll to position [855, 0]
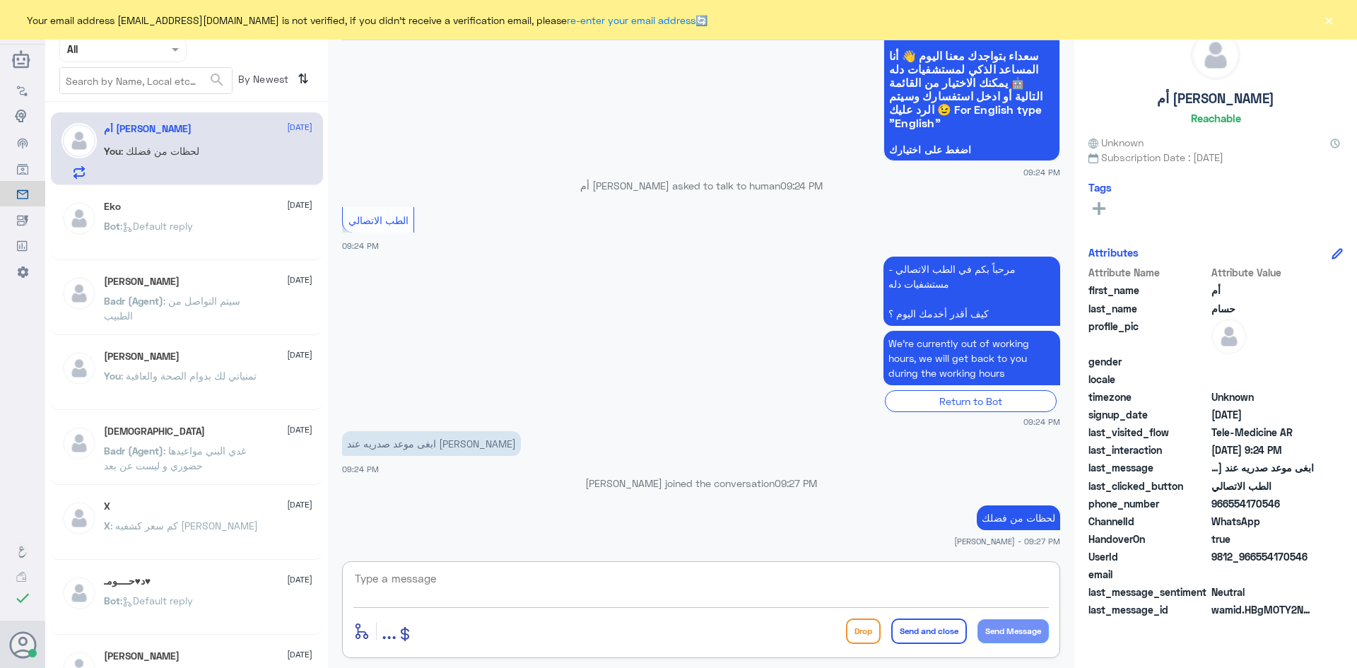
click at [880, 580] on textarea at bounding box center [702, 586] width 696 height 35
click at [785, 581] on textarea at bounding box center [702, 586] width 696 height 35
type textarea "هل الدكتور في دله النخيل ؟"
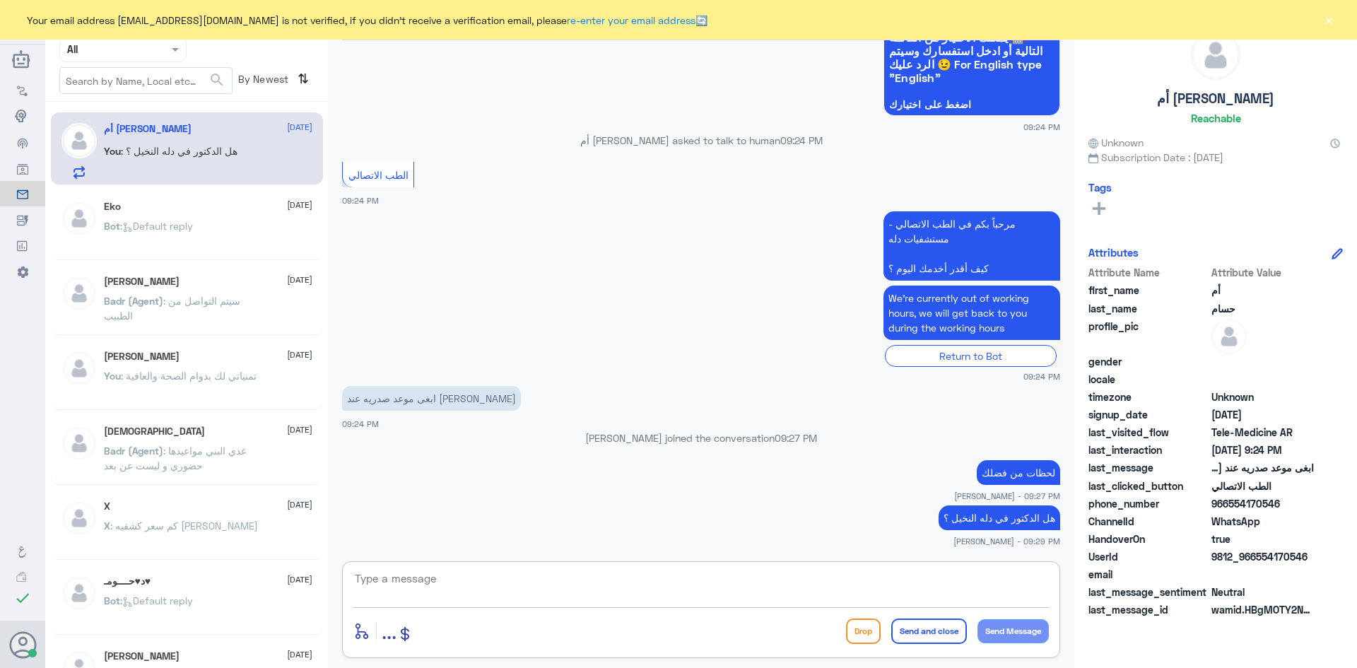
click at [1328, 17] on button "×" at bounding box center [1329, 20] width 14 height 14
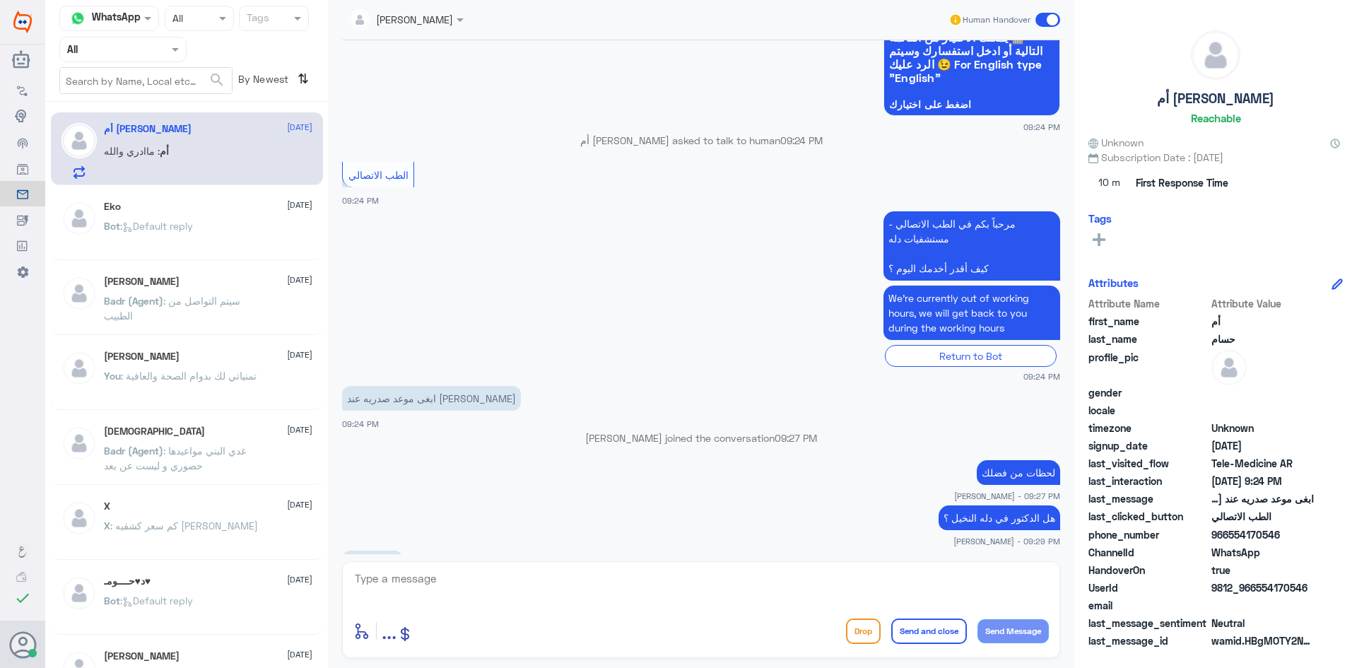
scroll to position [948, 0]
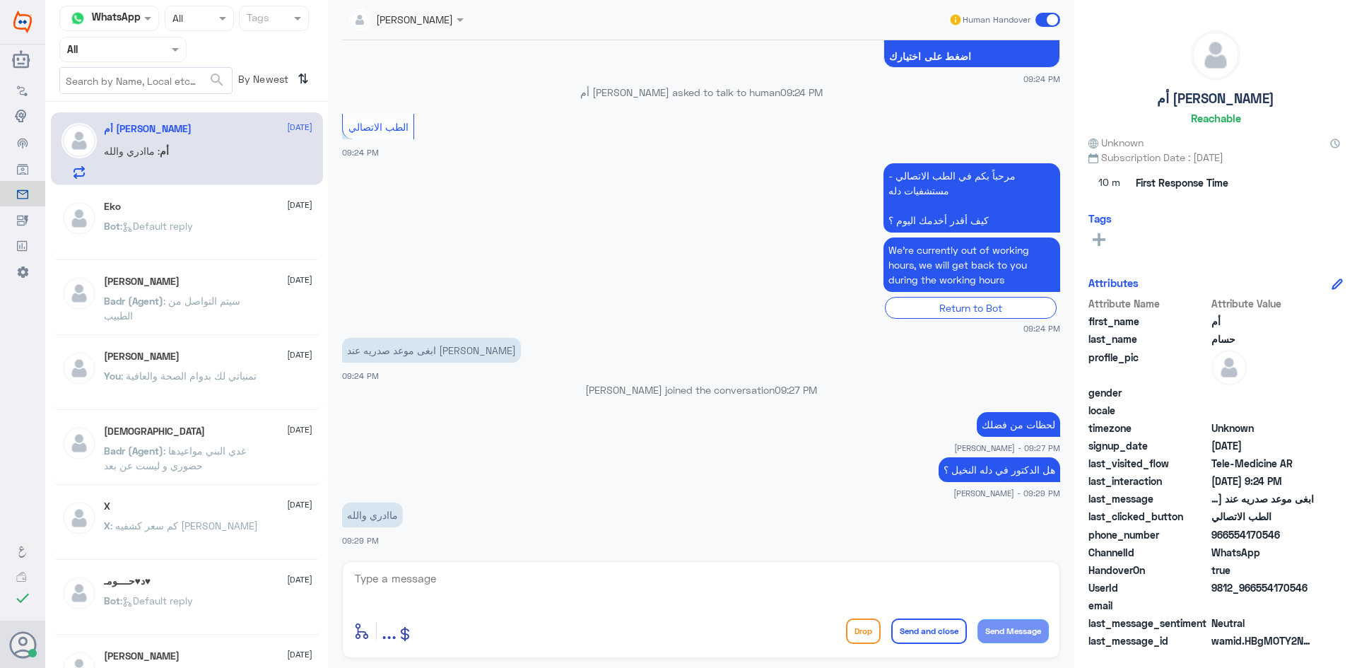
click at [578, 574] on textarea at bounding box center [702, 586] width 696 height 35
type textarea "ل"
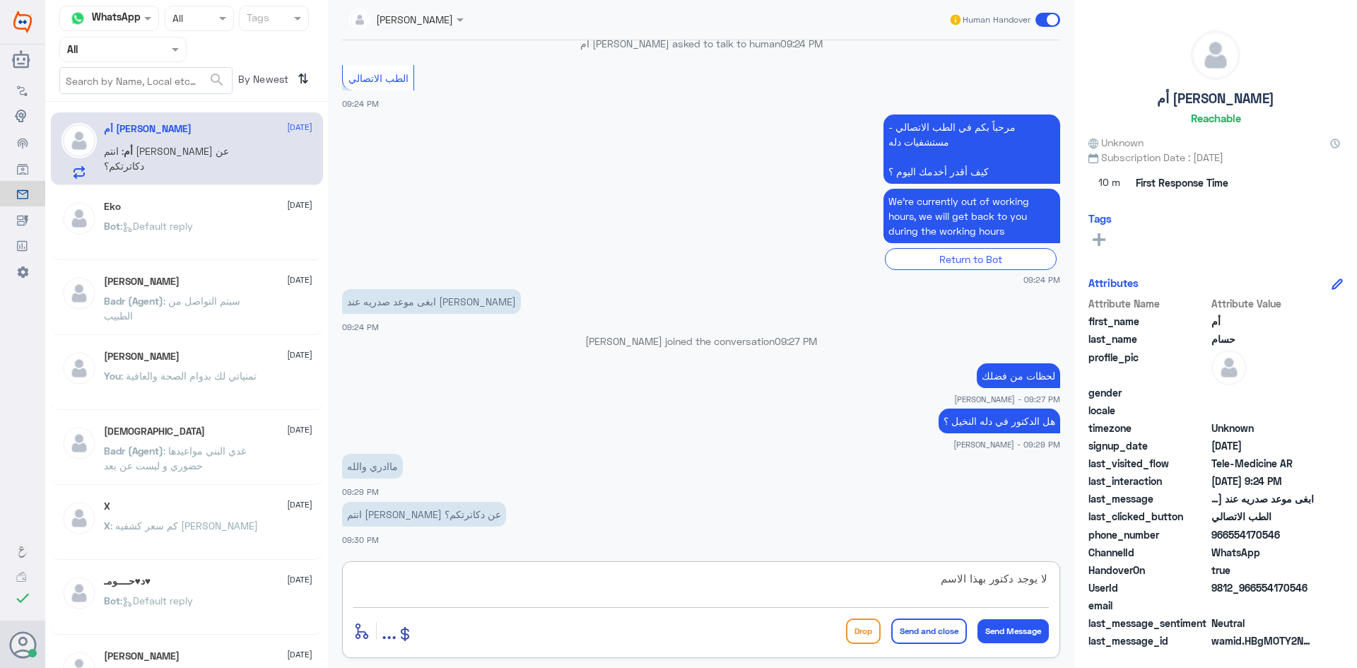
type textarea "لا يوجد دكتور بهذا الاسم"
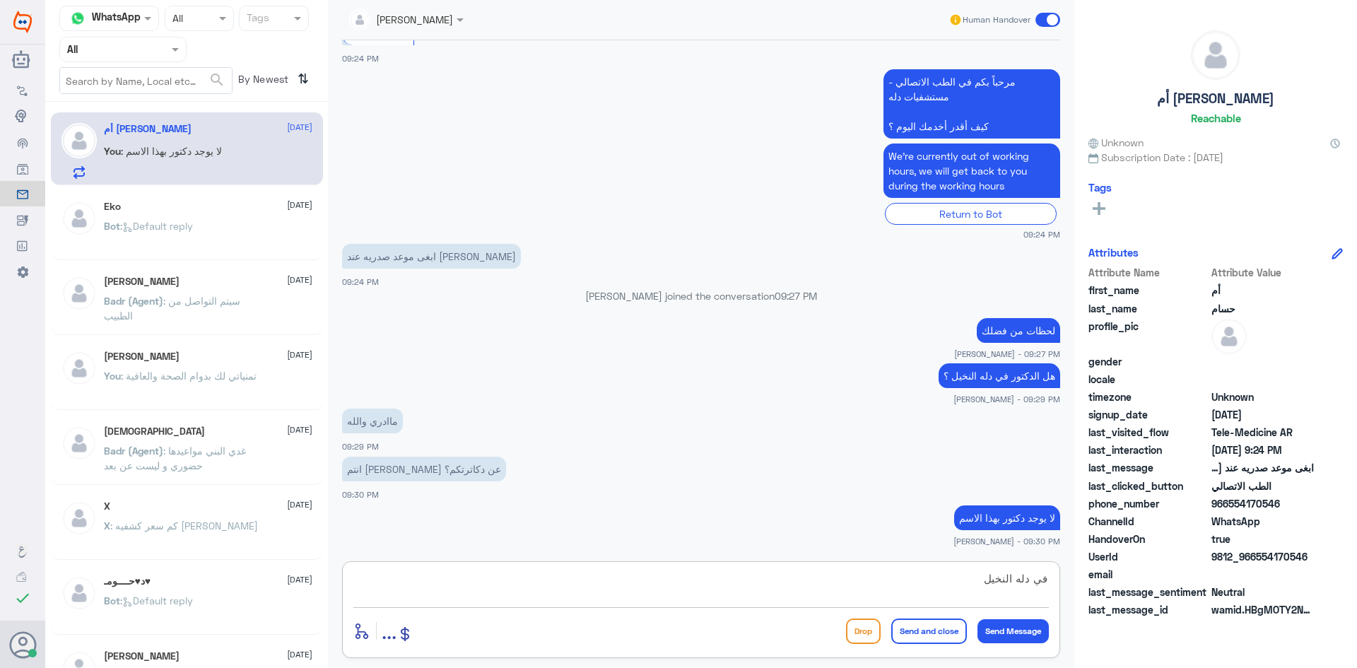
type textarea "في دله النخيل"
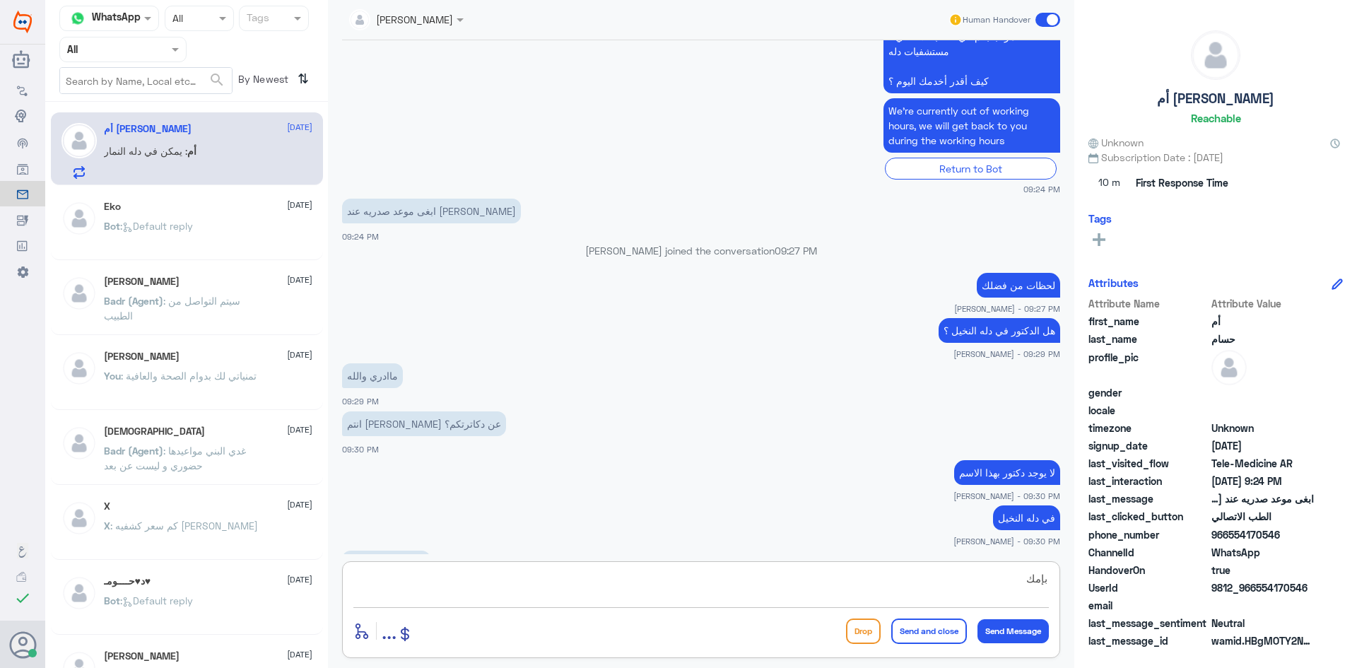
scroll to position [1135, 0]
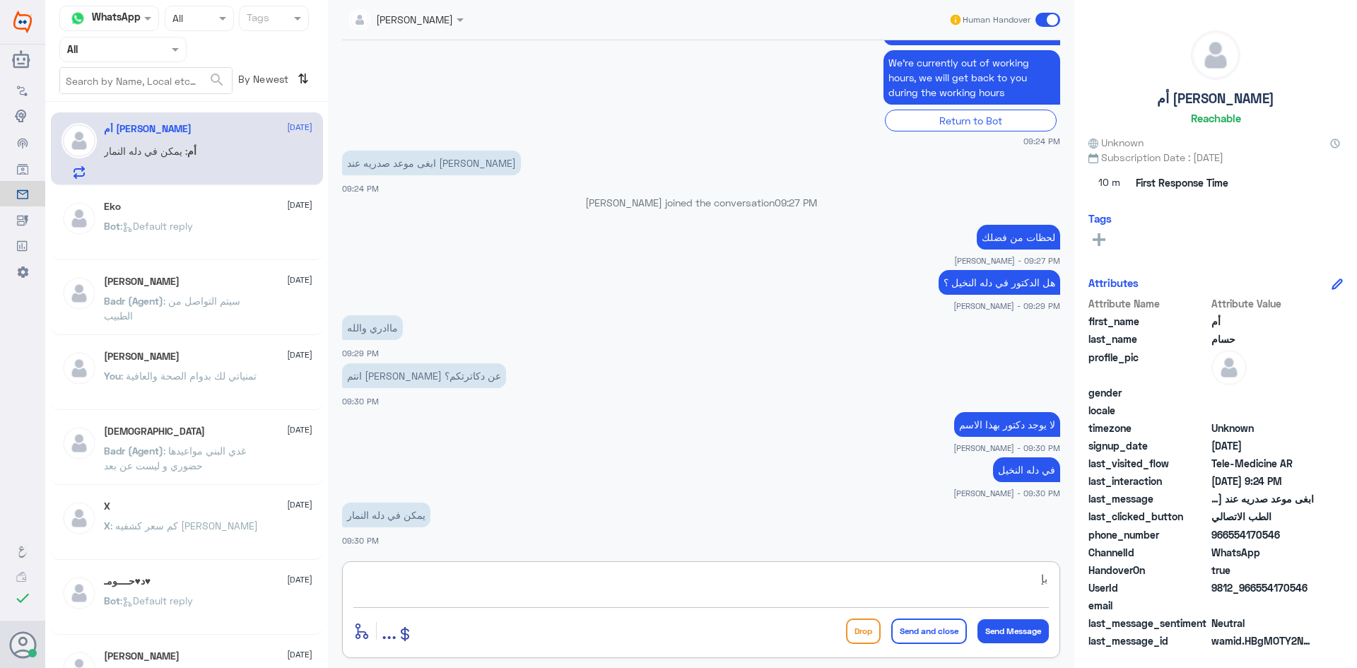
type textarea "ب"
type textarea "بإمكانك التواصل مع دله - نمار - عن طريق الرقم 0546022896"
click at [914, 636] on button "Send and close" at bounding box center [930, 631] width 76 height 25
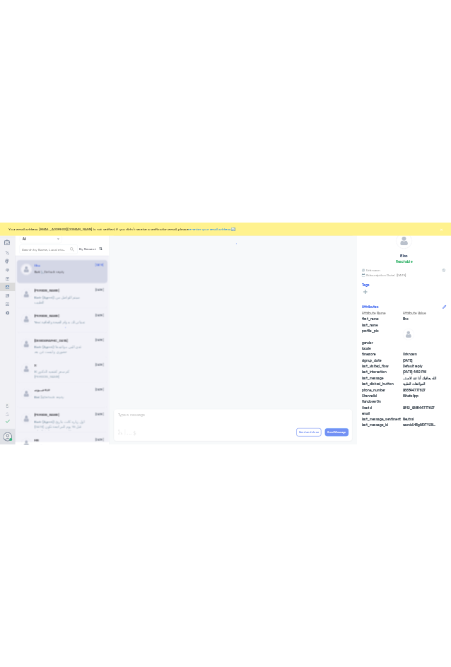
scroll to position [1350, 0]
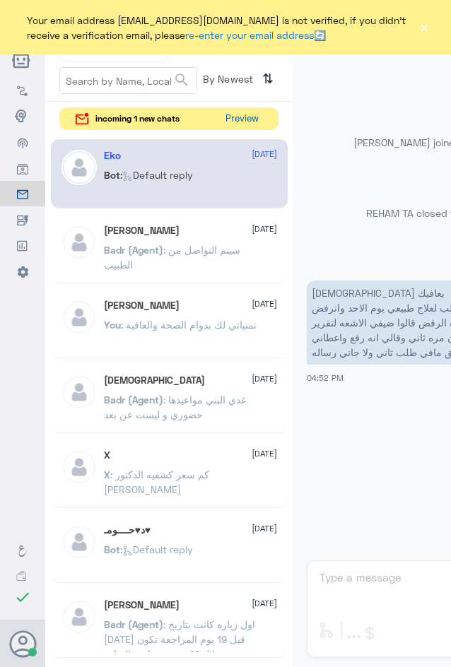
click at [242, 121] on button "Preview" at bounding box center [242, 119] width 44 height 22
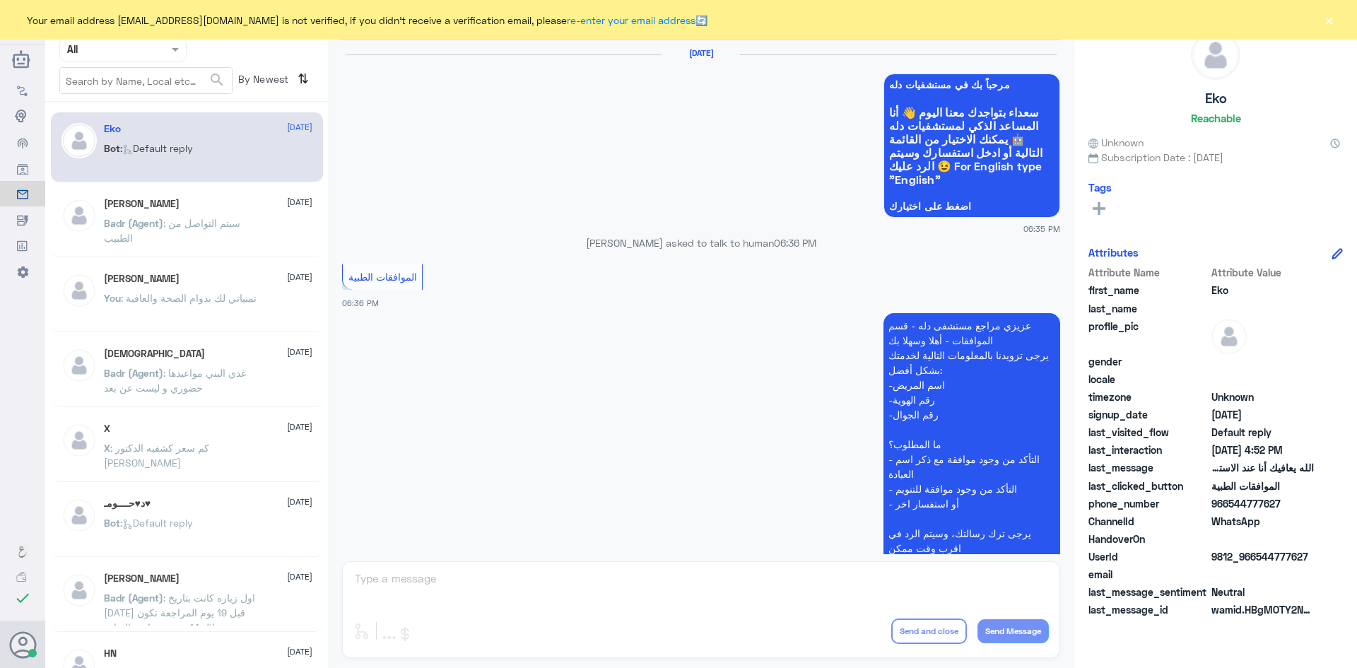
scroll to position [1350, 0]
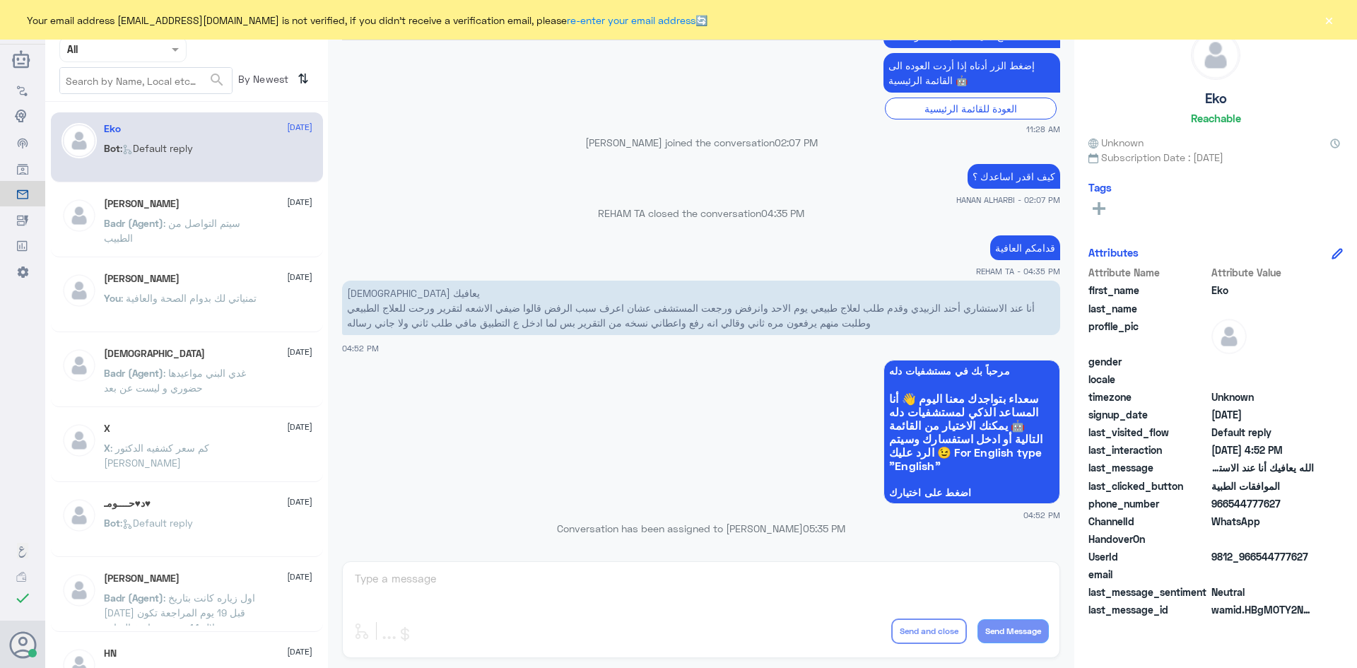
click at [1333, 23] on button "×" at bounding box center [1329, 20] width 14 height 14
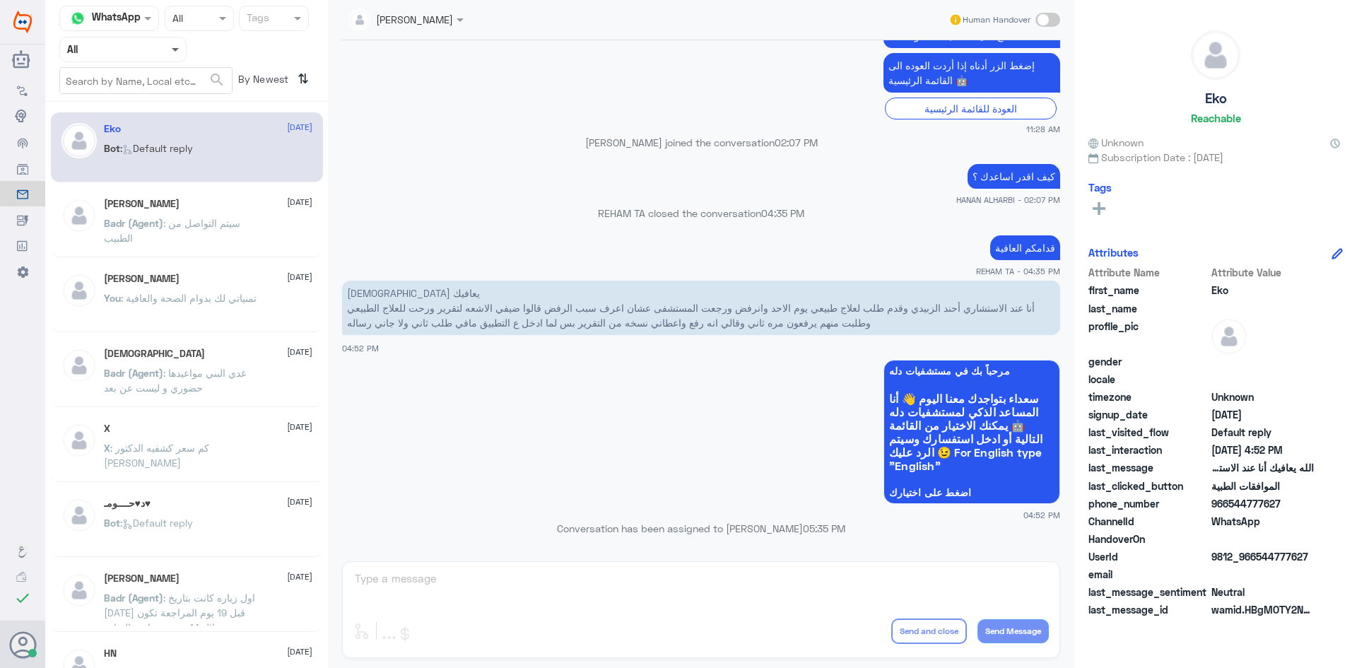
click at [177, 52] on span at bounding box center [177, 49] width 18 height 15
click at [137, 114] on b "Unassigned" at bounding box center [118, 110] width 54 height 12
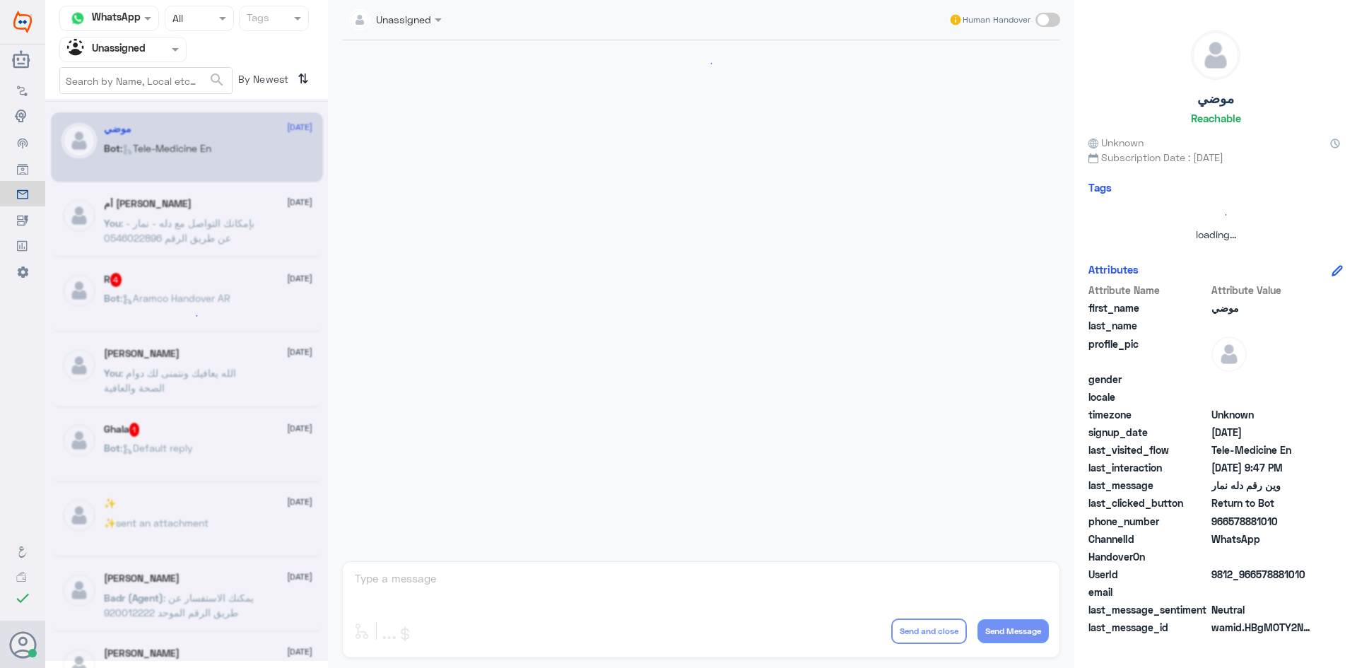
scroll to position [992, 0]
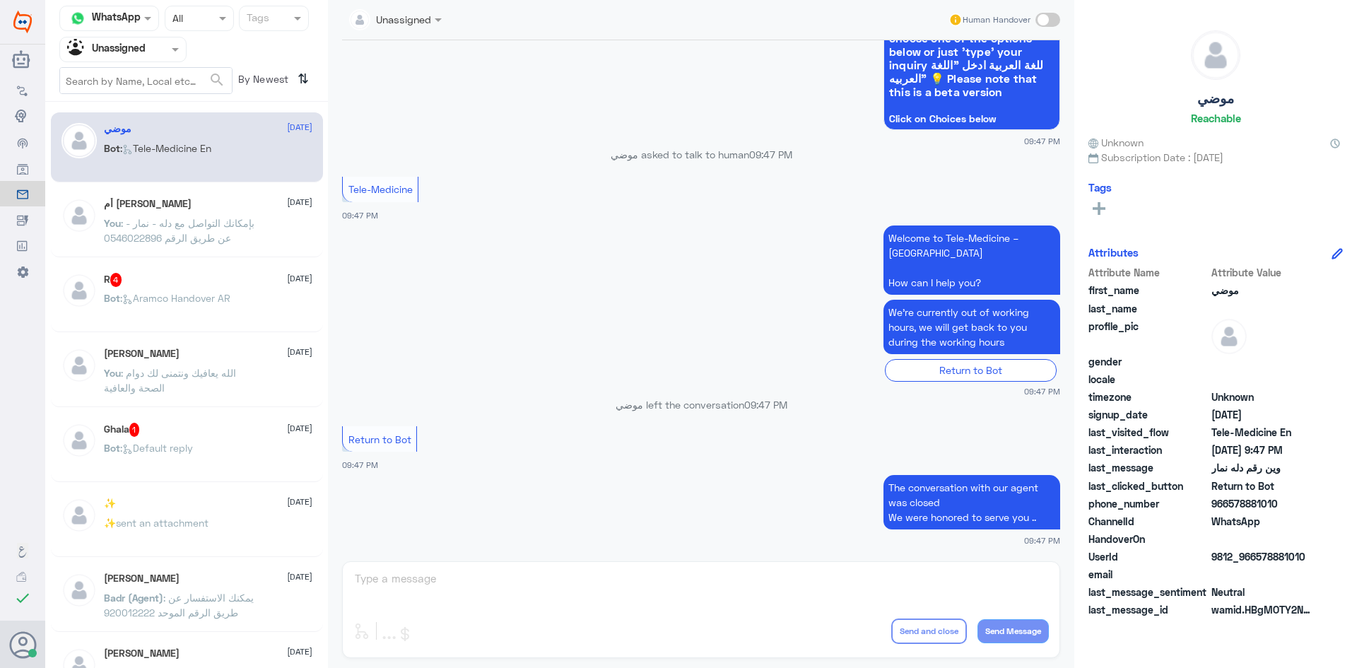
click at [229, 298] on span ": Aramco Handover AR" at bounding box center [175, 298] width 110 height 12
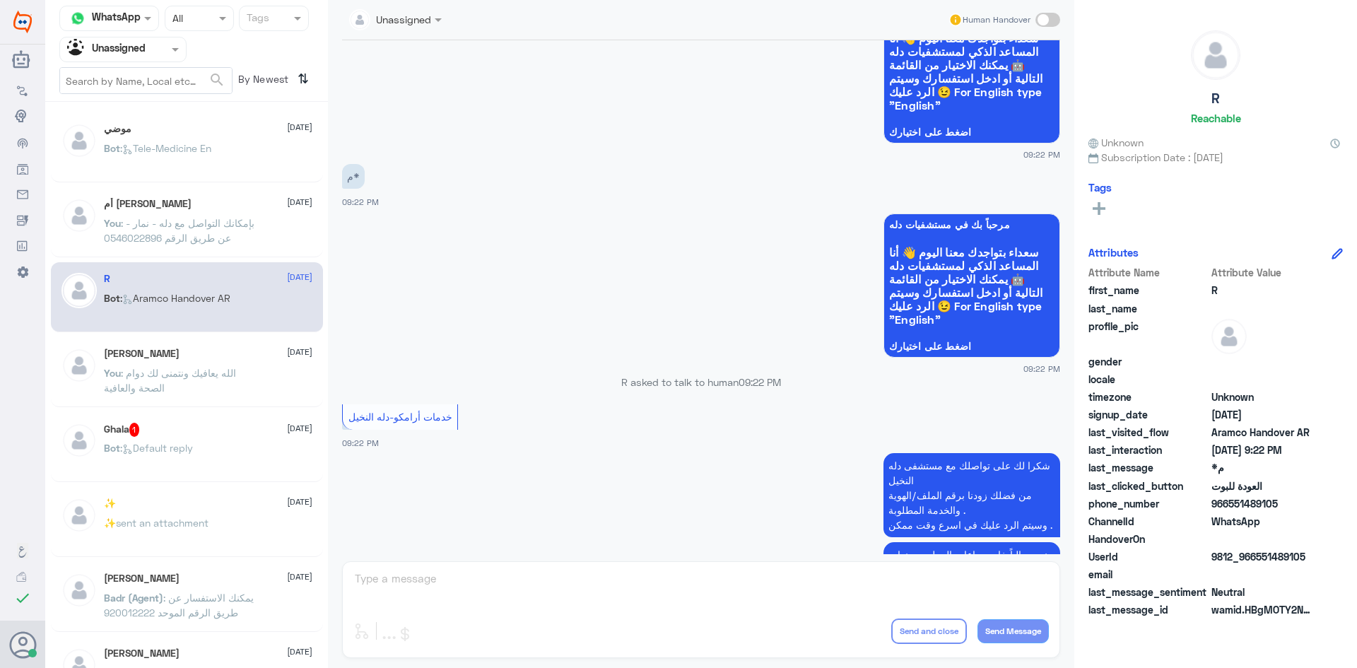
scroll to position [335, 0]
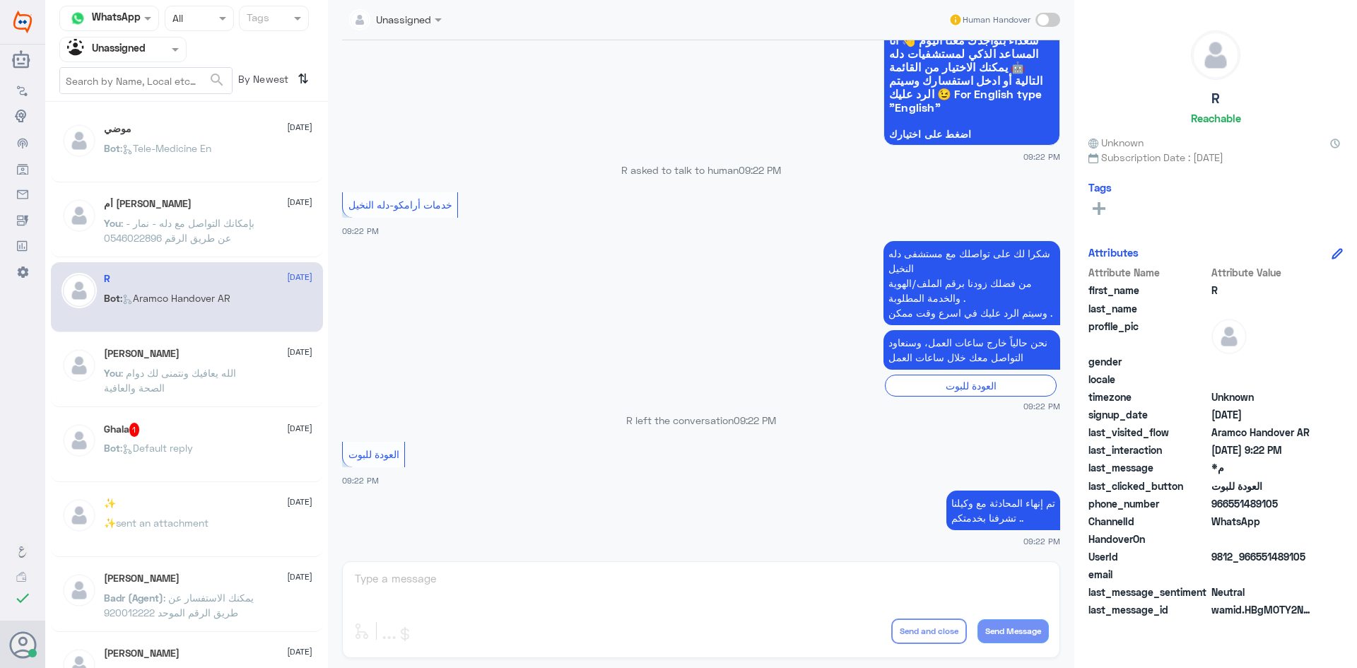
click at [217, 443] on div "Ghala 1 15 August Bot : Default reply" at bounding box center [208, 449] width 209 height 53
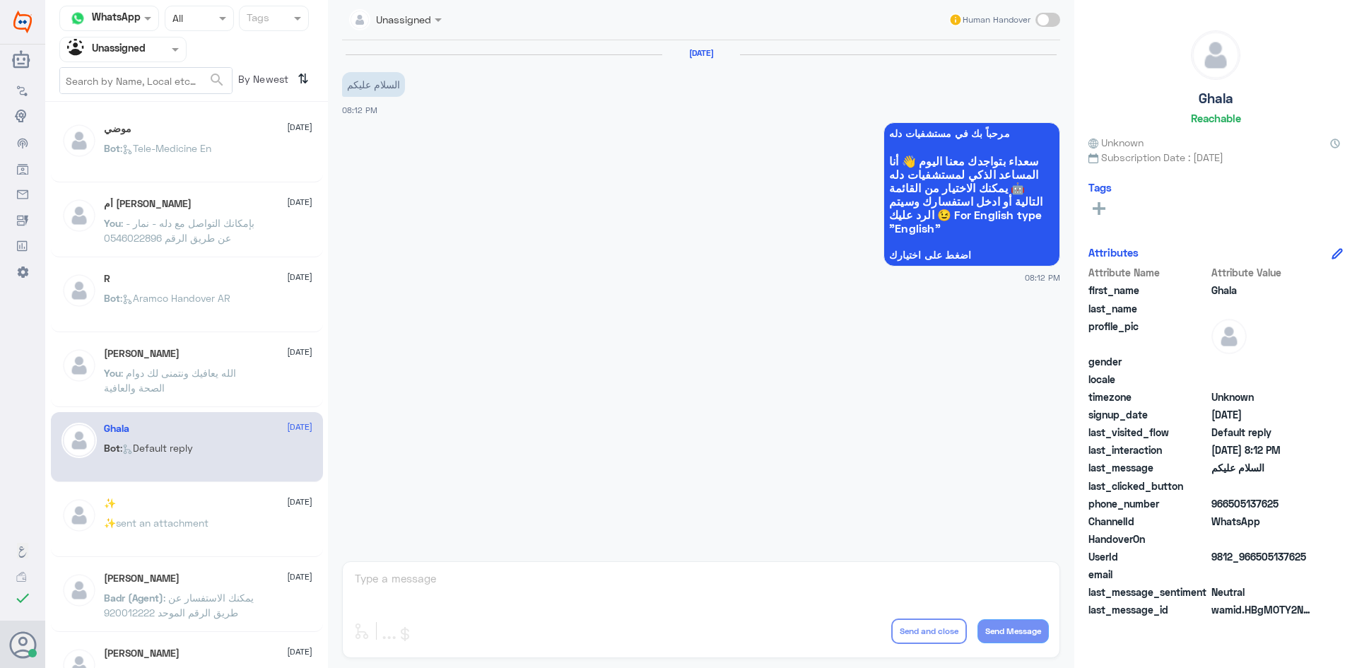
click at [200, 133] on div "موضي 15 August" at bounding box center [208, 129] width 209 height 12
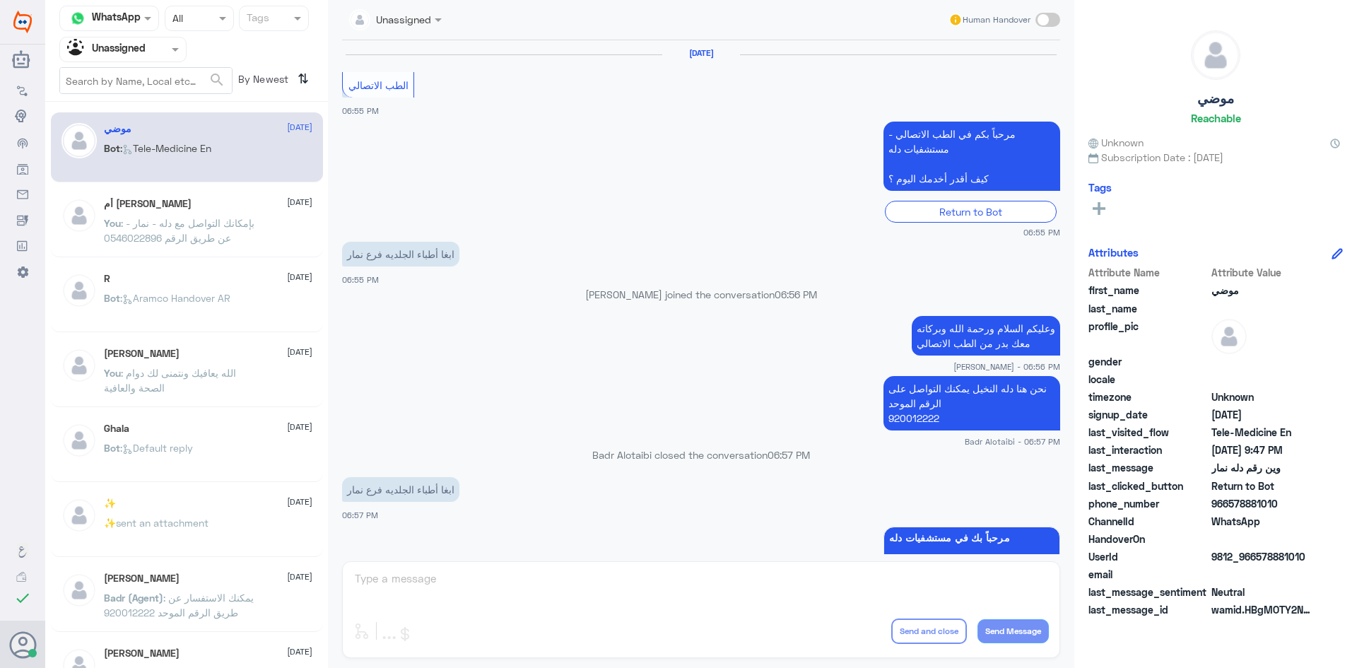
scroll to position [992, 0]
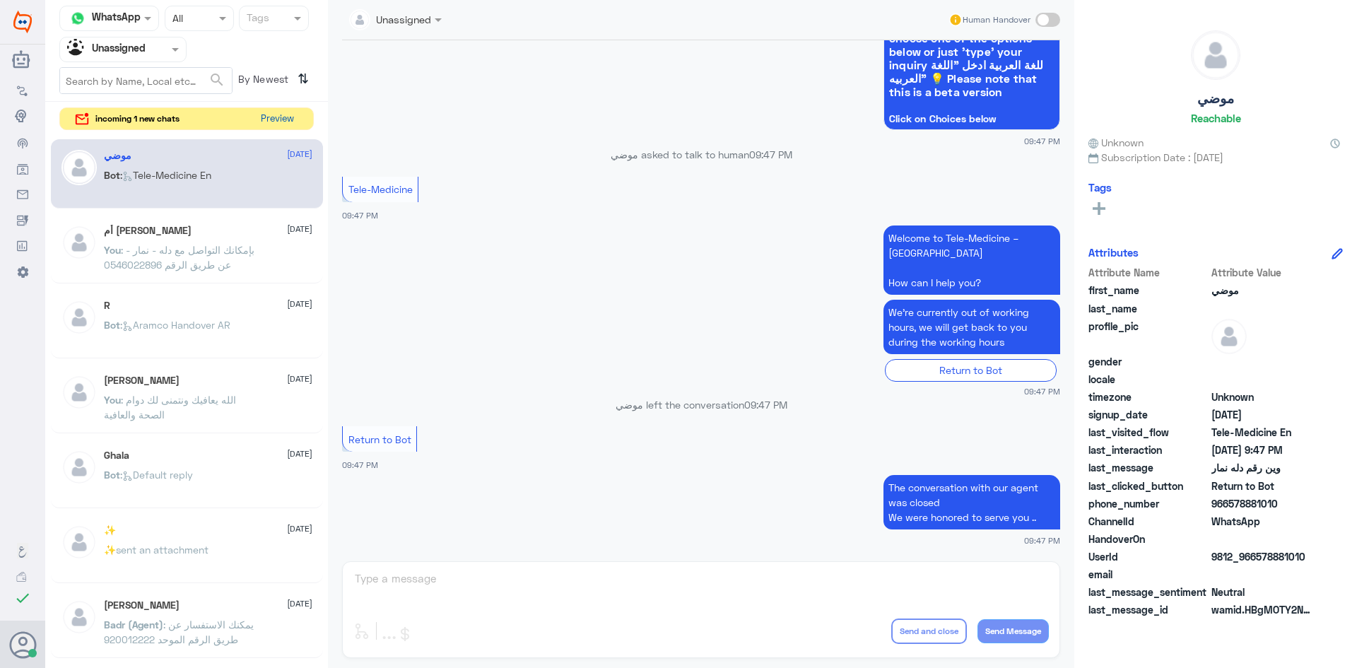
click at [273, 121] on button "Preview" at bounding box center [277, 119] width 44 height 22
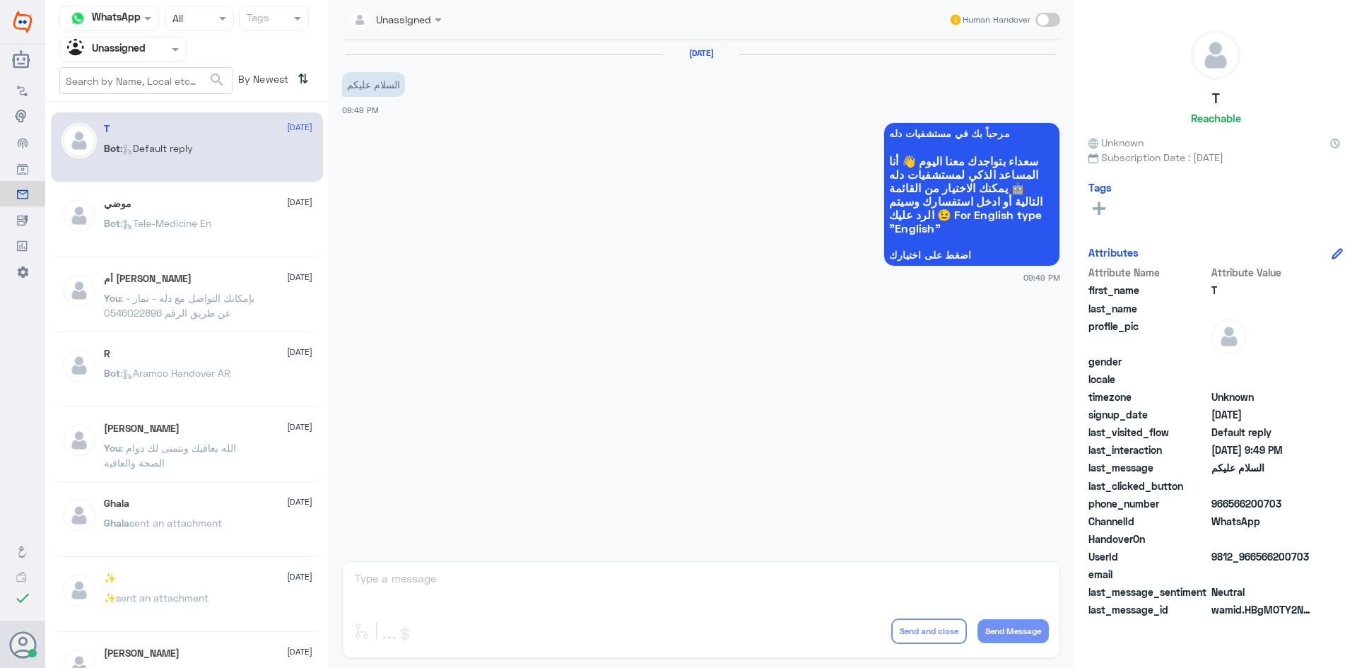
click at [170, 49] on span at bounding box center [177, 49] width 18 height 15
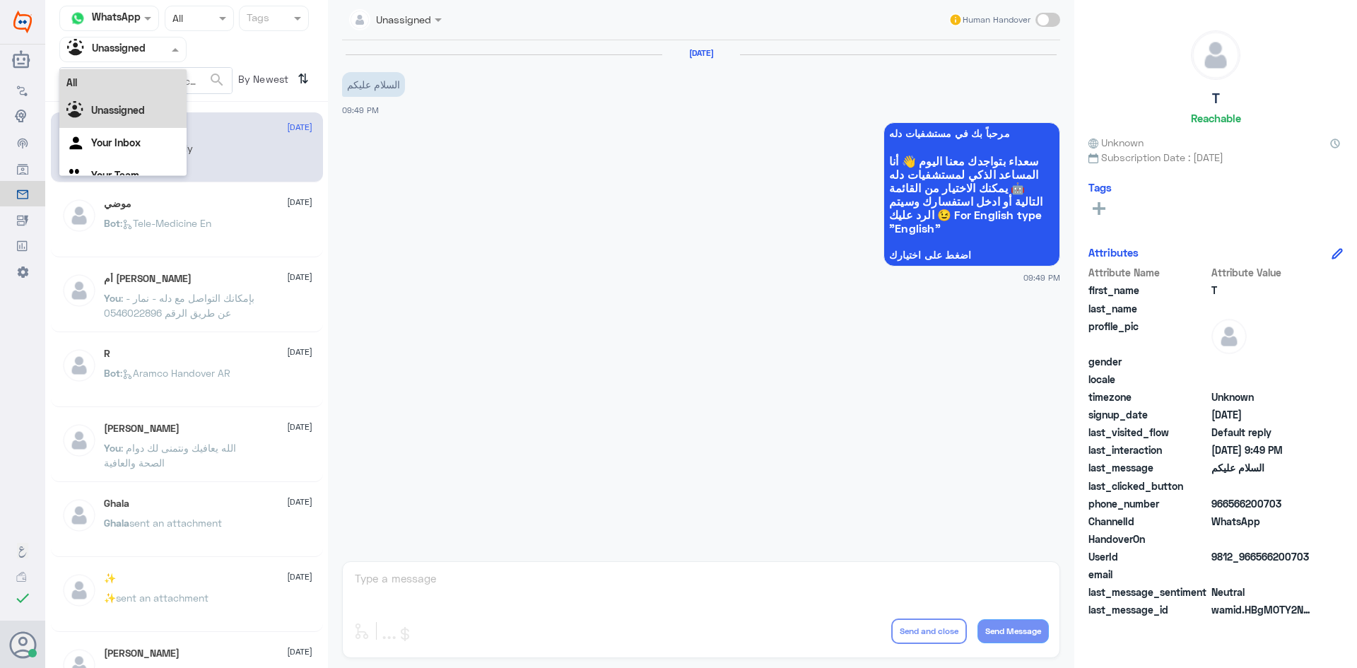
click at [153, 90] on div "All" at bounding box center [122, 82] width 127 height 26
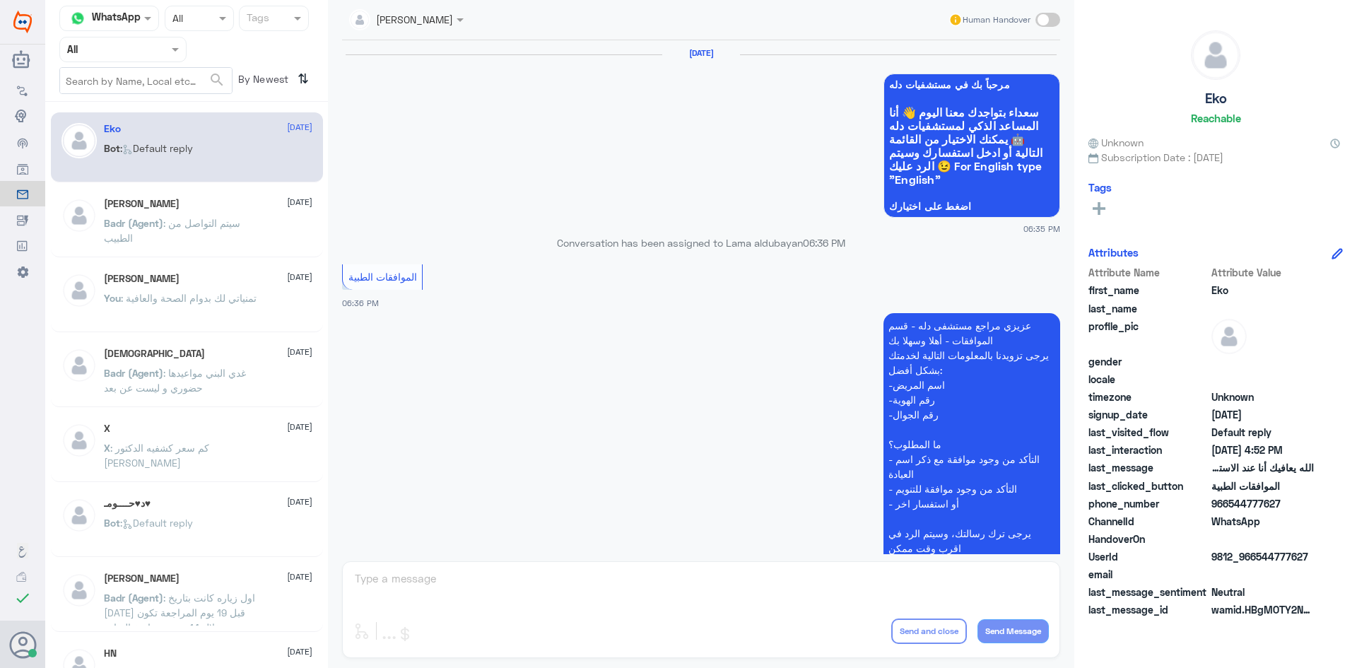
scroll to position [1350, 0]
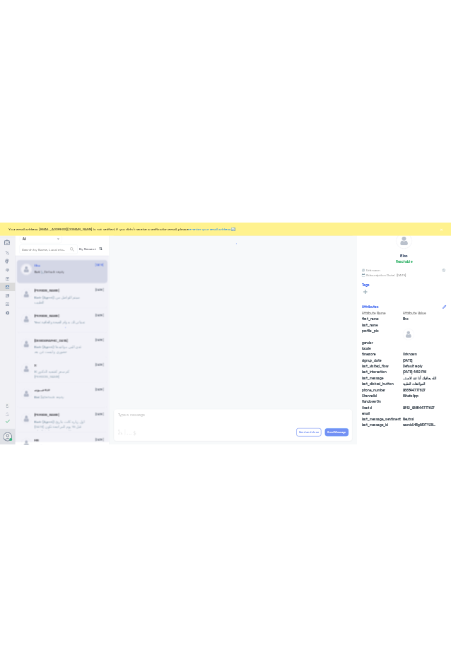
scroll to position [1350, 0]
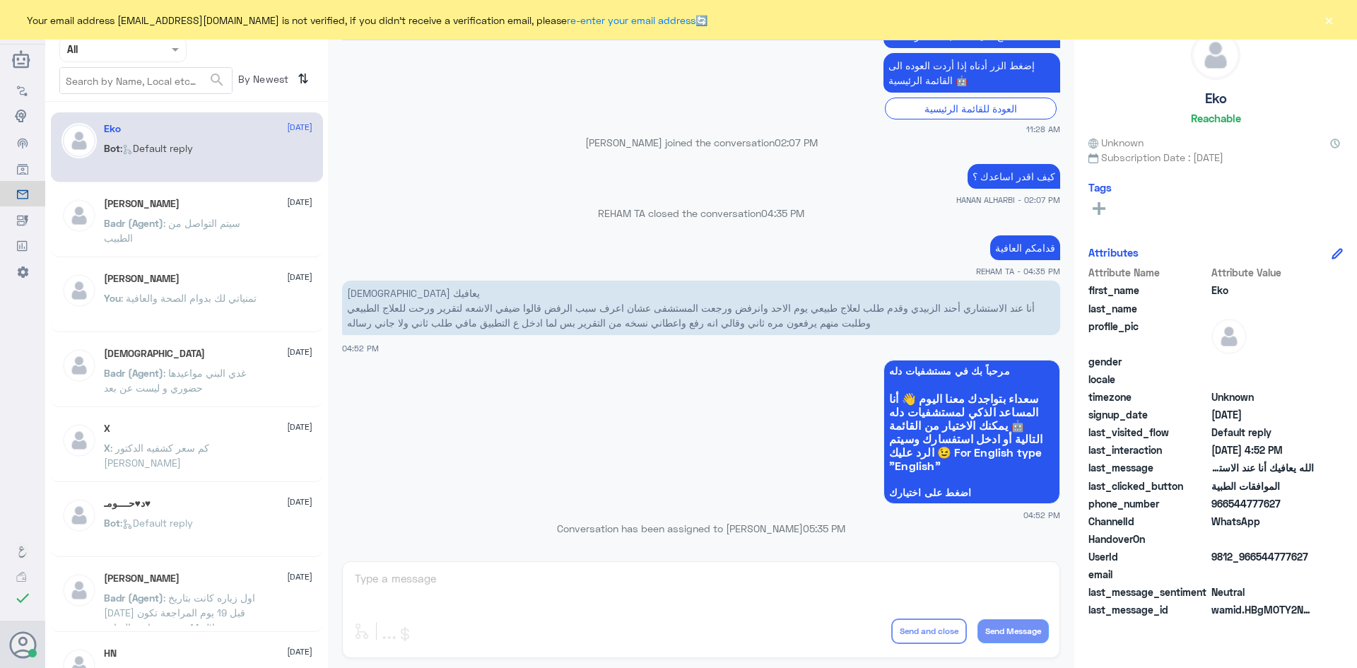
click at [1324, 21] on button "×" at bounding box center [1329, 20] width 14 height 14
